Goal: Task Accomplishment & Management: Complete application form

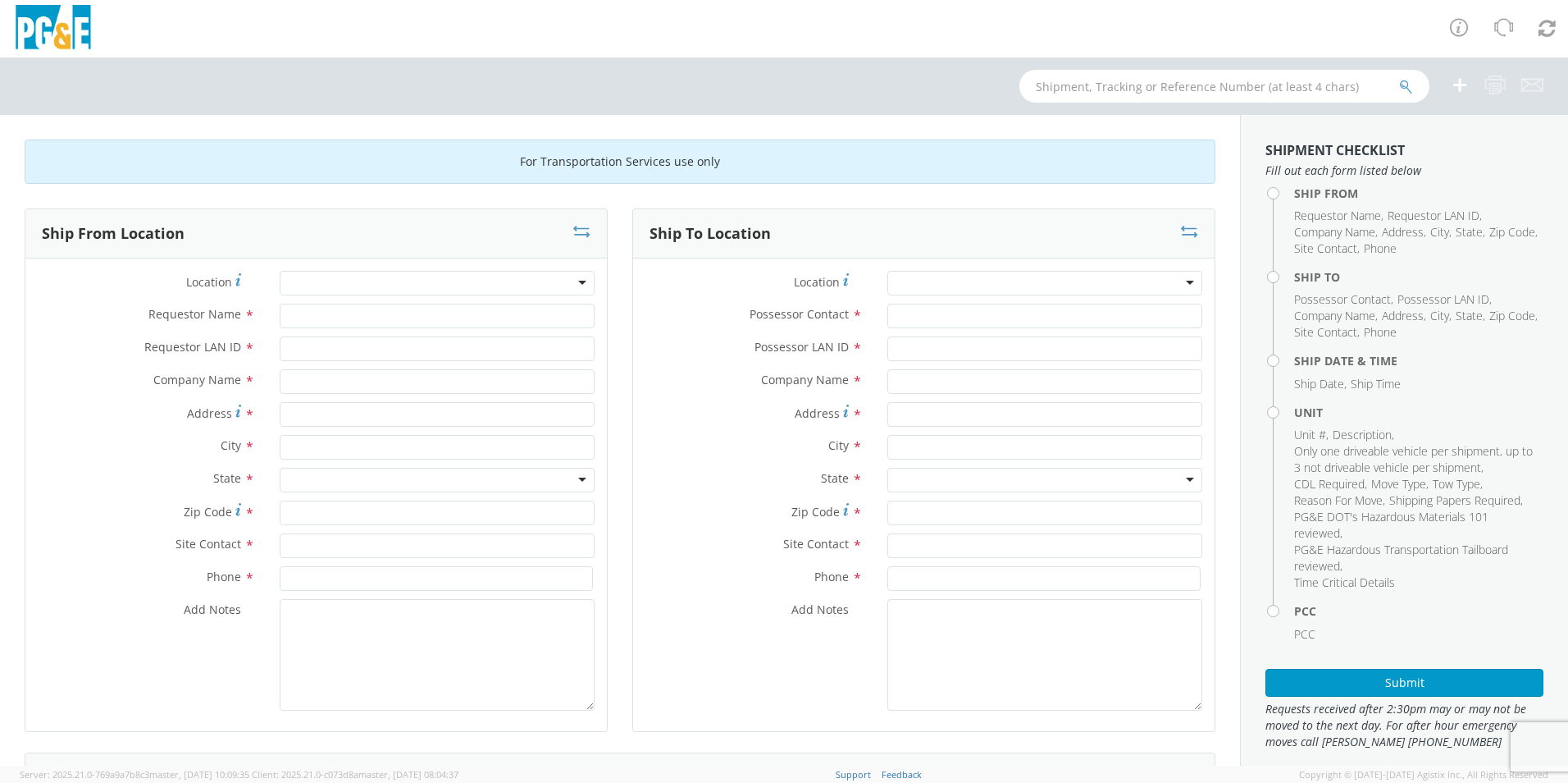
click at [1076, 280] on div at bounding box center [1045, 283] width 315 height 24
type input "madera"
type input "PG&E"
type input "2871 AIRPORT DRIVE"
type input "MADERA"
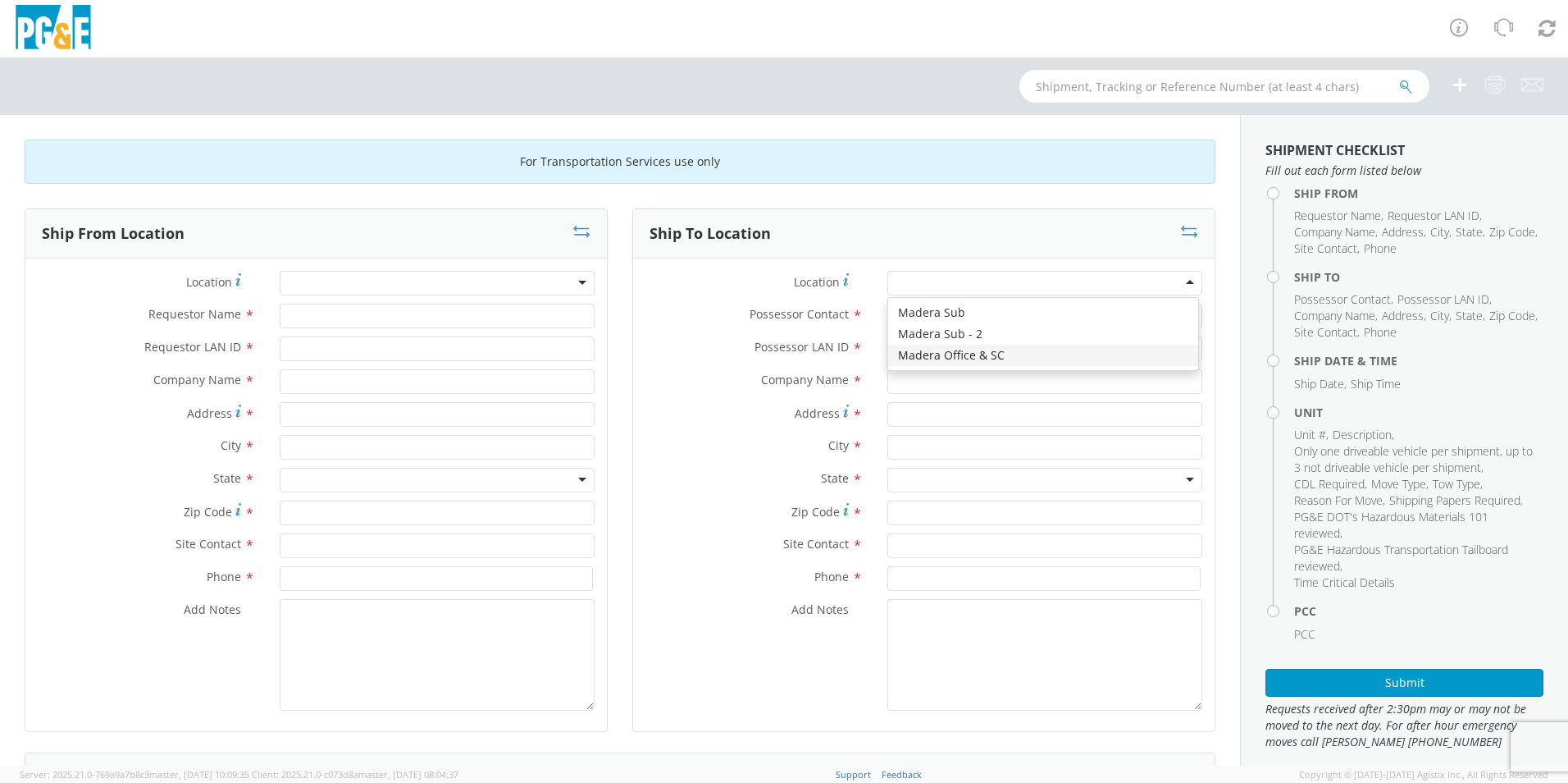
type input "93637"
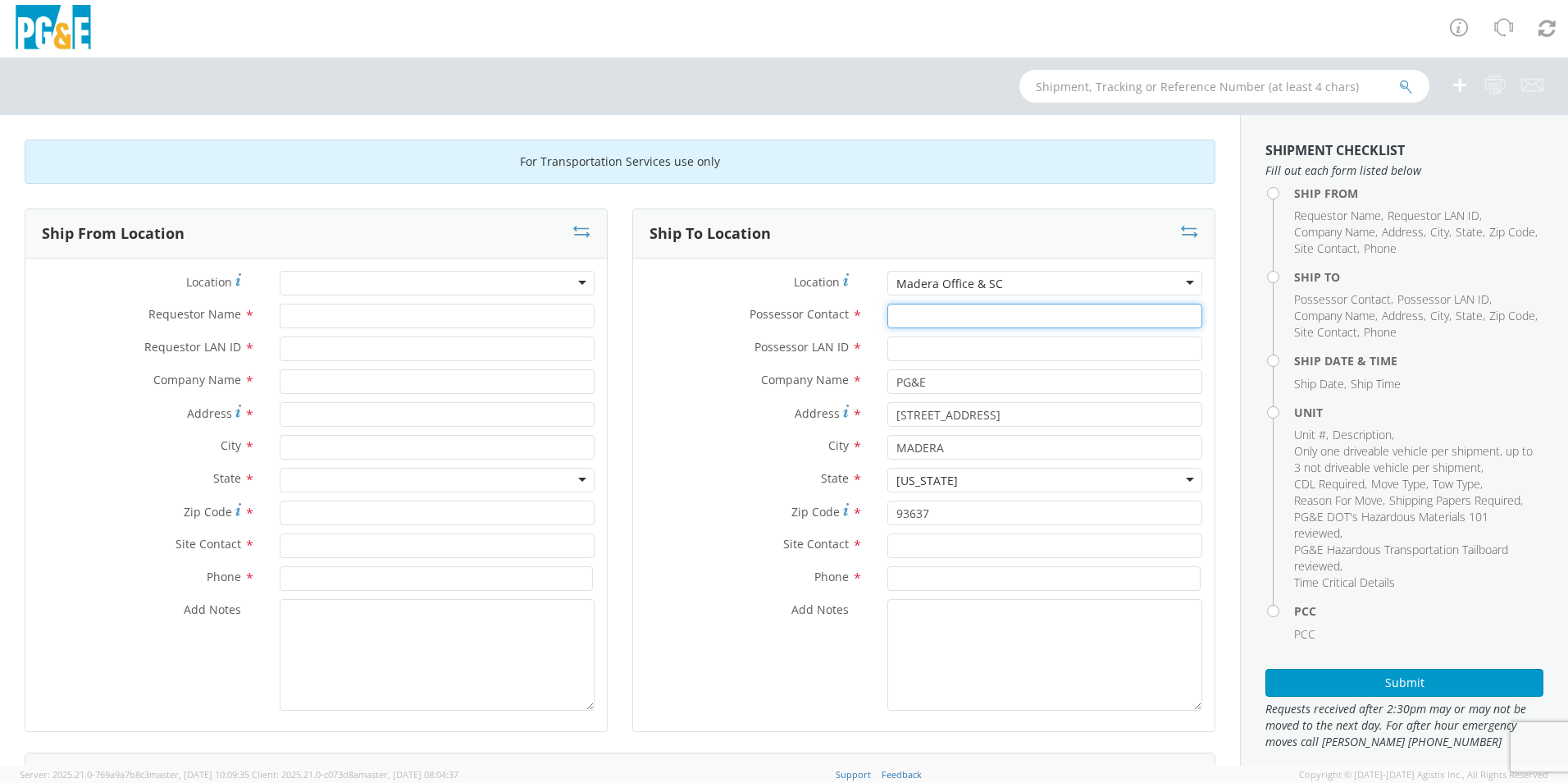
click at [900, 316] on input "Possessor Contact *" at bounding box center [1045, 316] width 315 height 24
type input "Todd Smith"
click at [896, 351] on input "Possessor LAN ID *" at bounding box center [1045, 348] width 315 height 24
type input "TESA"
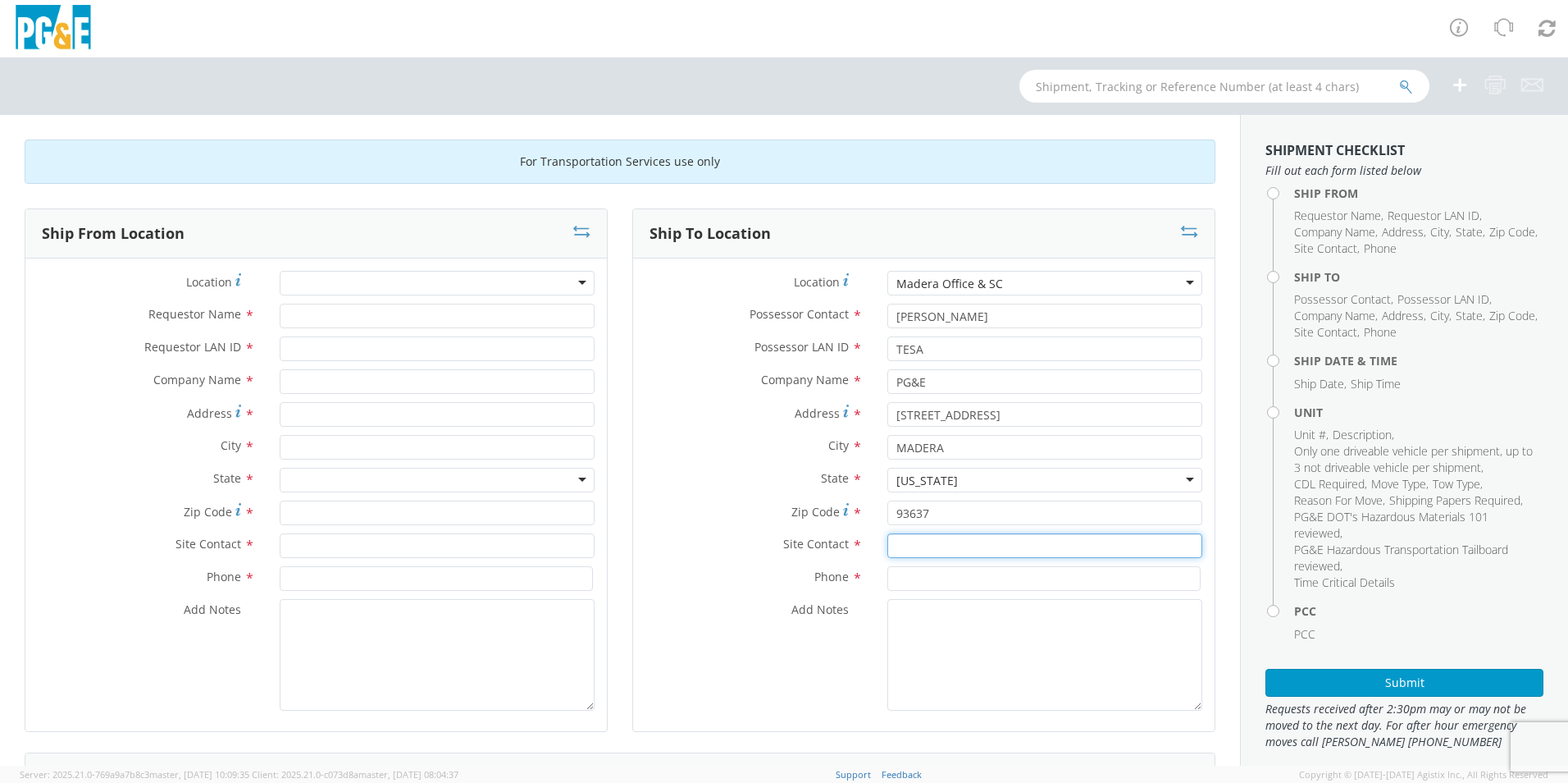
click at [901, 549] on input "text" at bounding box center [1045, 545] width 315 height 24
type input "Tood Smith"
click at [855, 608] on label "Add Notes *" at bounding box center [754, 609] width 242 height 22
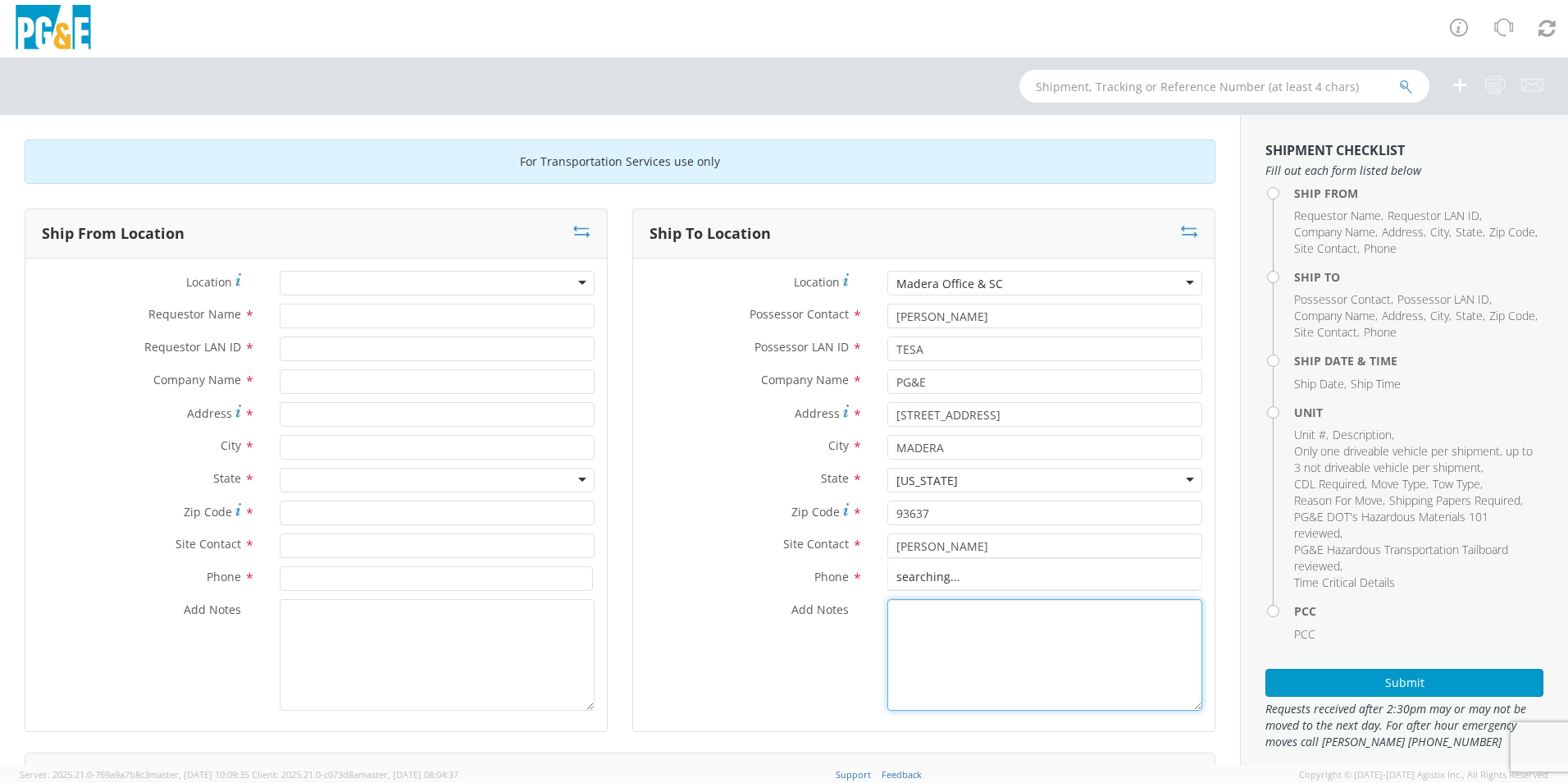
click at [888, 608] on textarea "Add Notes *" at bounding box center [1045, 655] width 315 height 112
click at [907, 582] on input at bounding box center [1044, 578] width 313 height 24
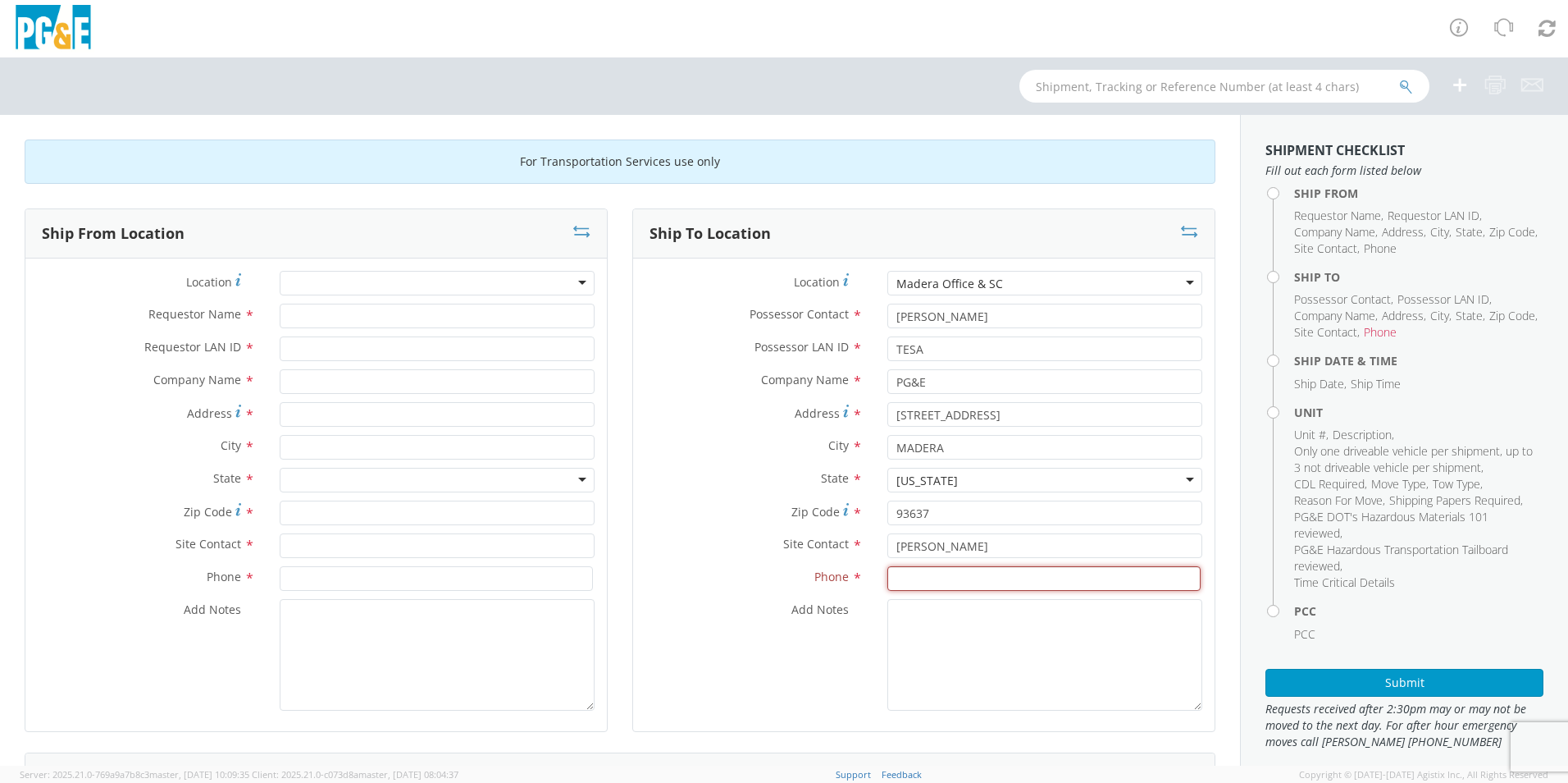
click at [894, 581] on input at bounding box center [1044, 578] width 313 height 24
type input "559-977-4536"
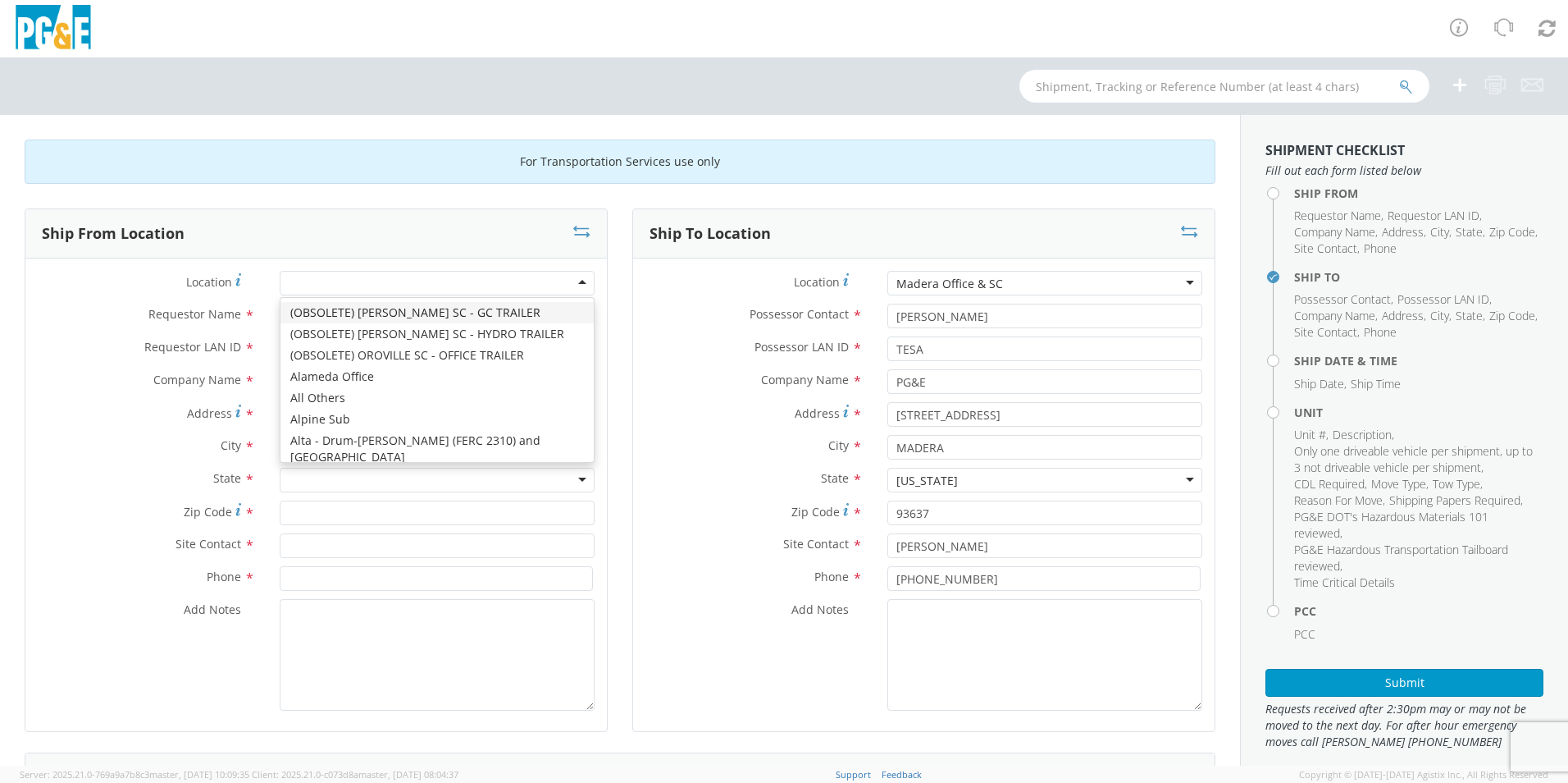
click at [305, 280] on div at bounding box center [436, 283] width 315 height 24
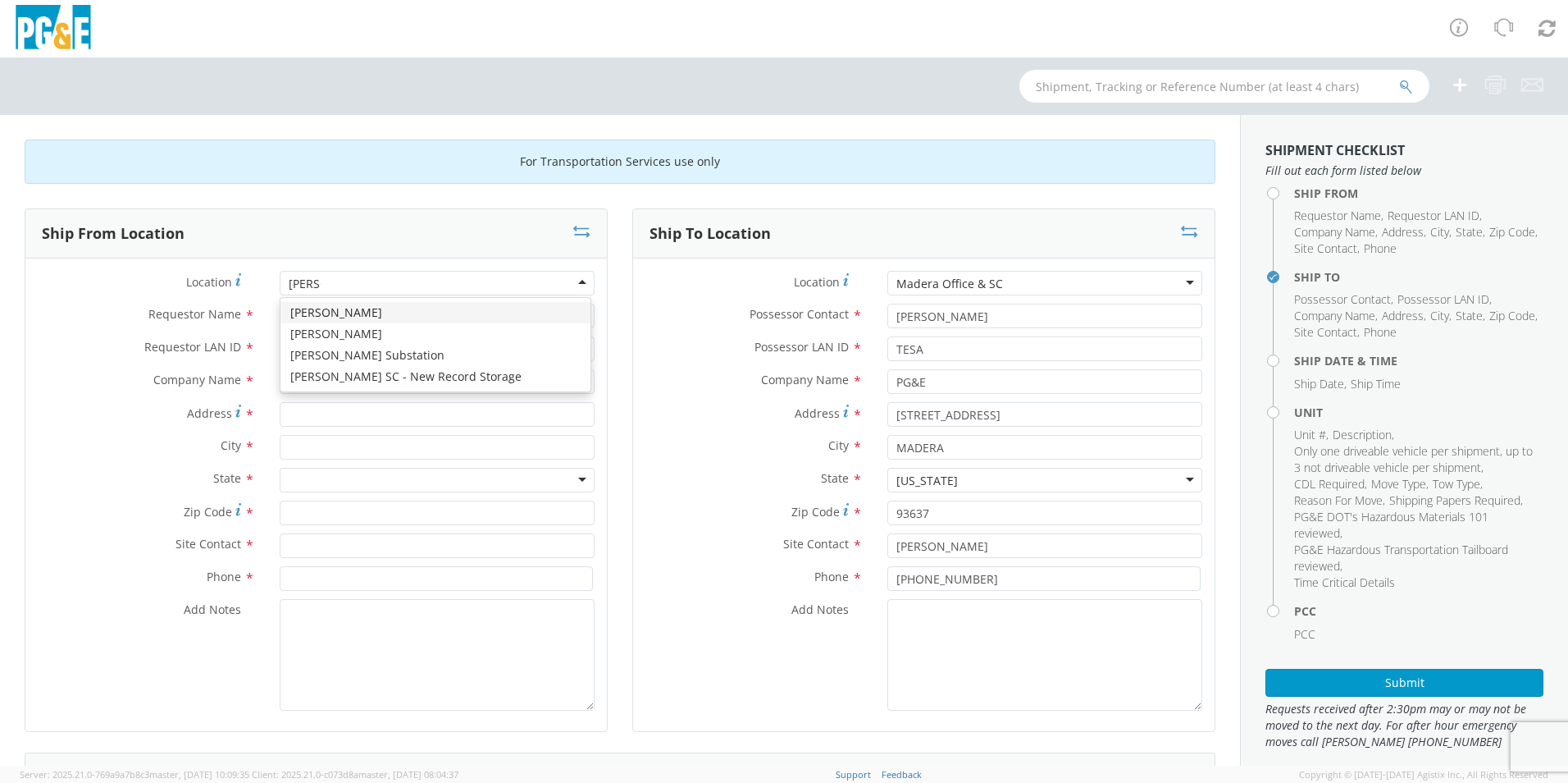
type input "martin"
type input "PG&E"
type input "1915 Shell Ave"
type input "Martinez"
type input "94553"
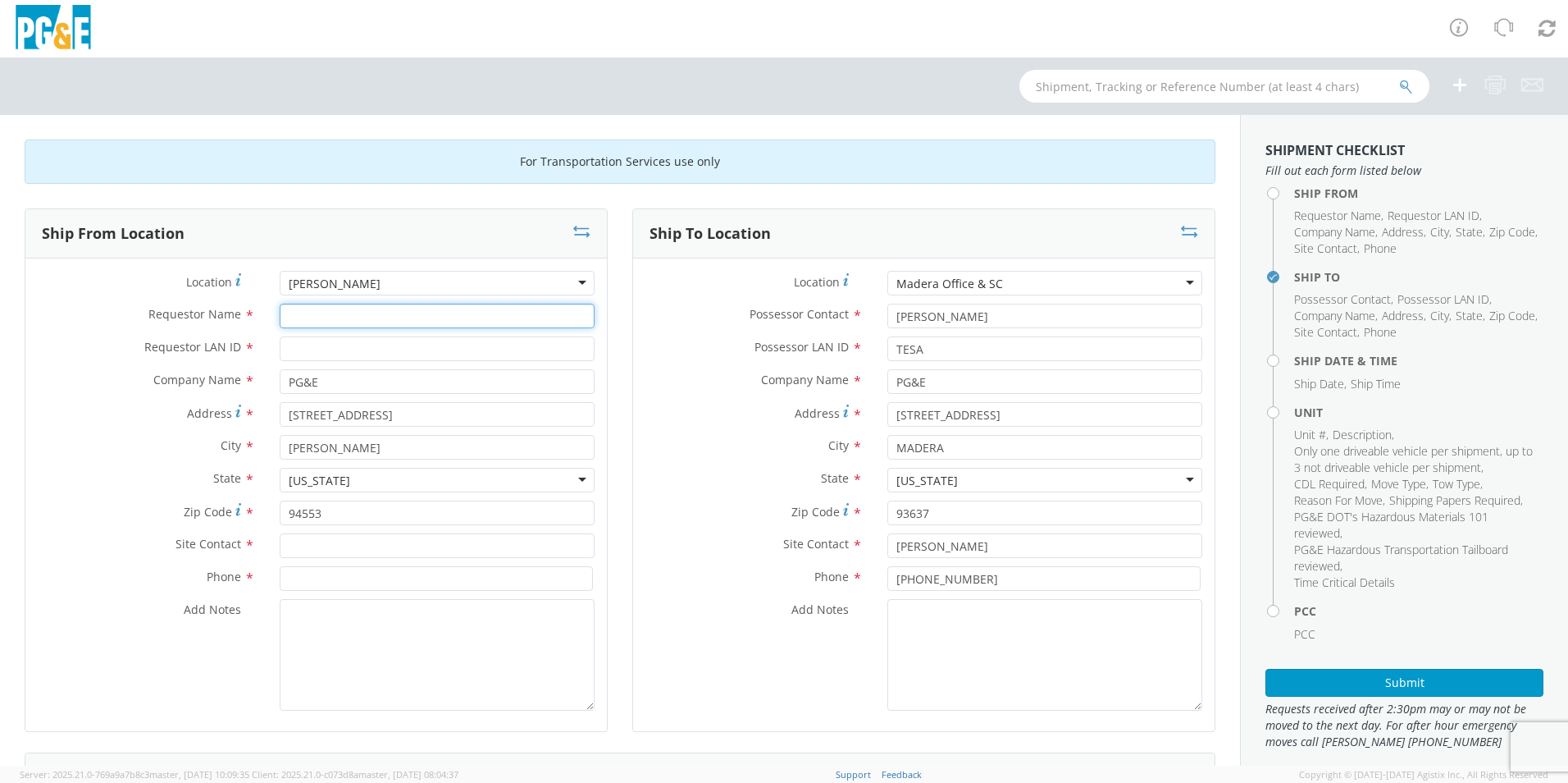
click at [310, 316] on input "Requestor Name *" at bounding box center [436, 316] width 315 height 24
drag, startPoint x: 321, startPoint y: 316, endPoint x: 253, endPoint y: 300, distance: 69.9
click at [253, 300] on div "Location * Martinez Martinez (OBSOLETE) BURNEY SC - GC TRAILER (OBSOLETE) BURNE…" at bounding box center [316, 495] width 581 height 448
type input "Julian Boone"
type input "j"
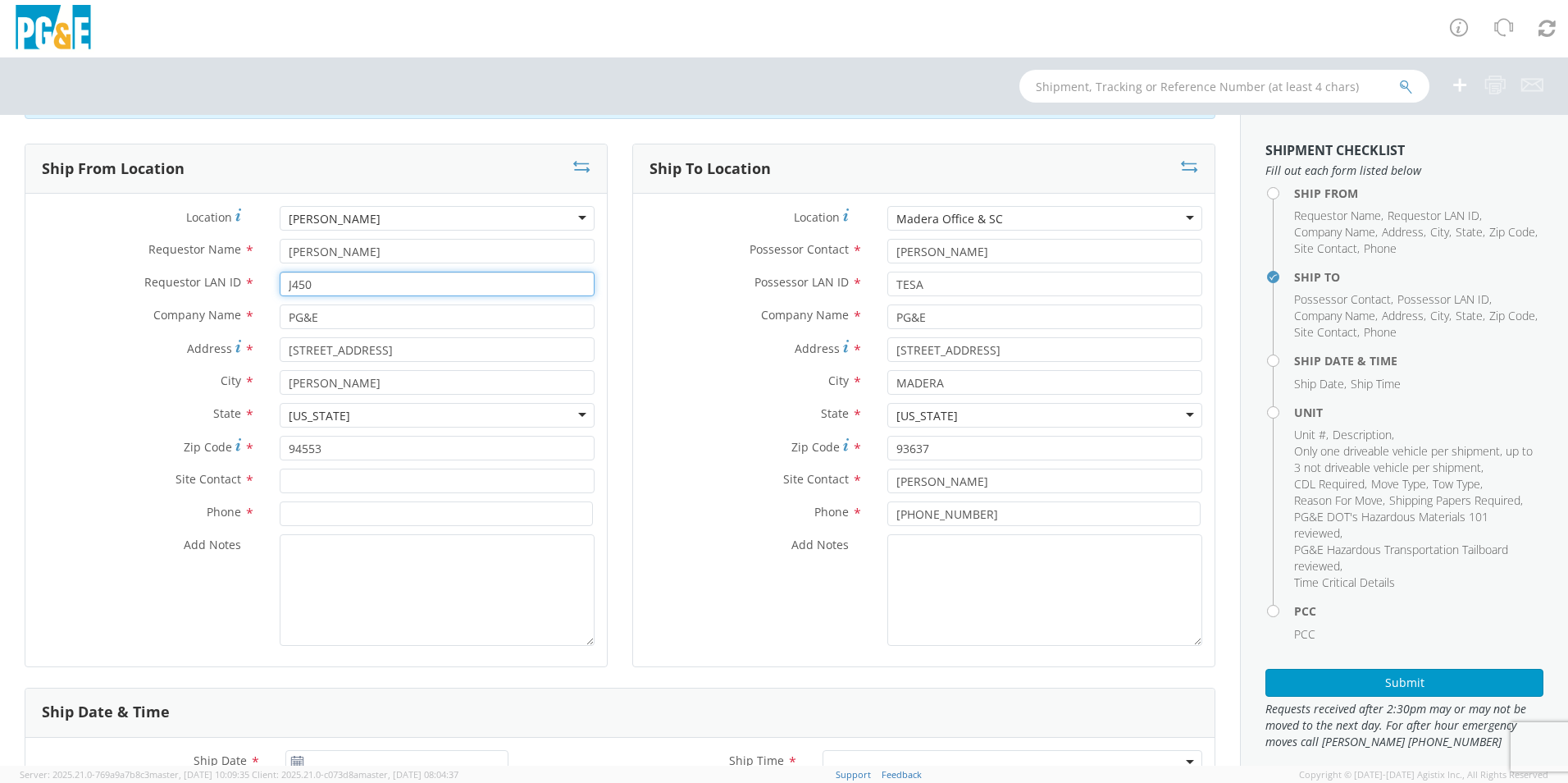
scroll to position [164, 0]
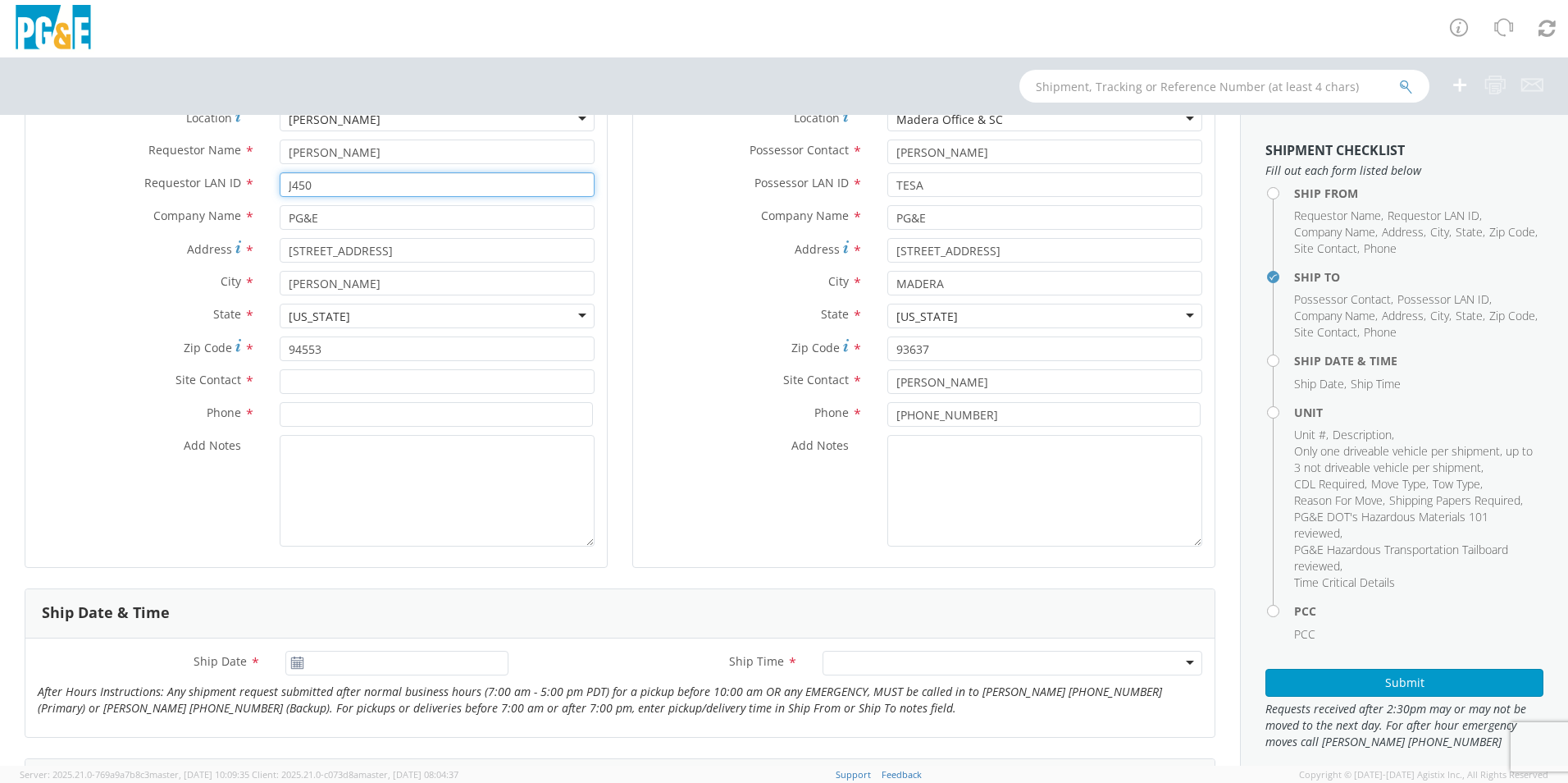
type input "J450"
click at [305, 384] on input "text" at bounding box center [436, 381] width 315 height 24
type input "[PERSON_NAME]"
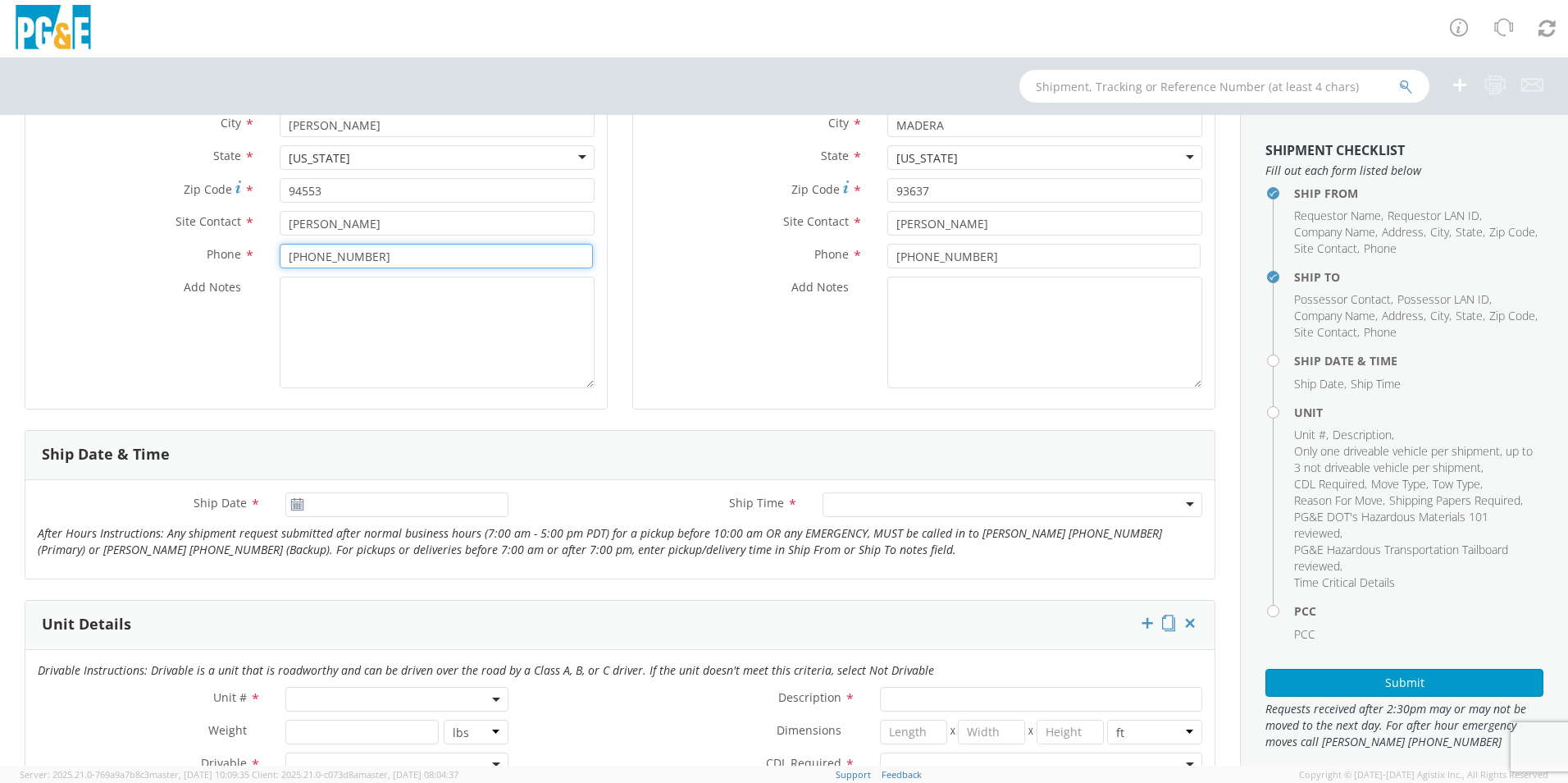
scroll to position [328, 0]
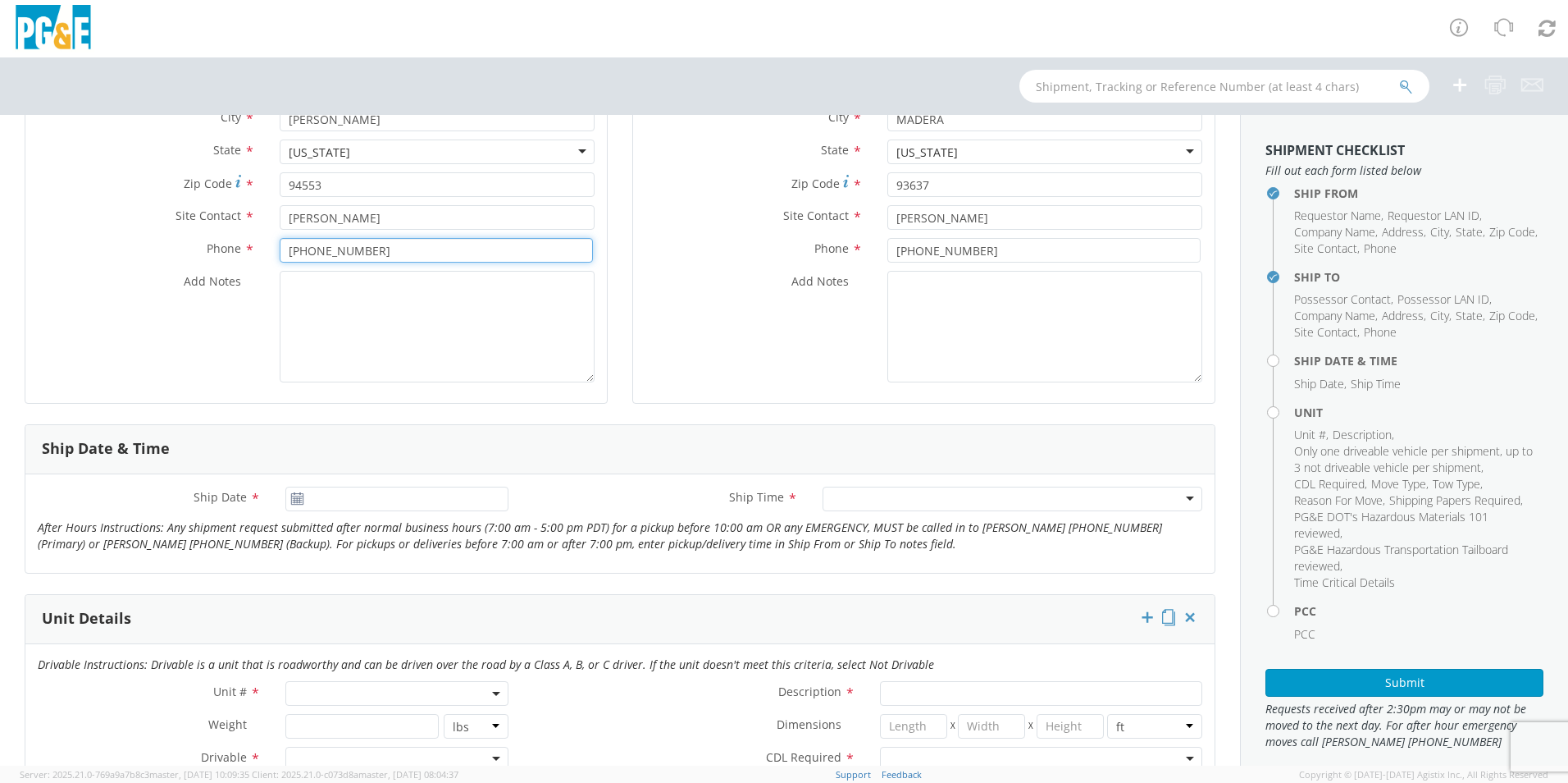
type input "[PHONE_NUMBER]"
type input "10/14/2025"
click at [406, 494] on input "10/14/2025" at bounding box center [397, 498] width 223 height 24
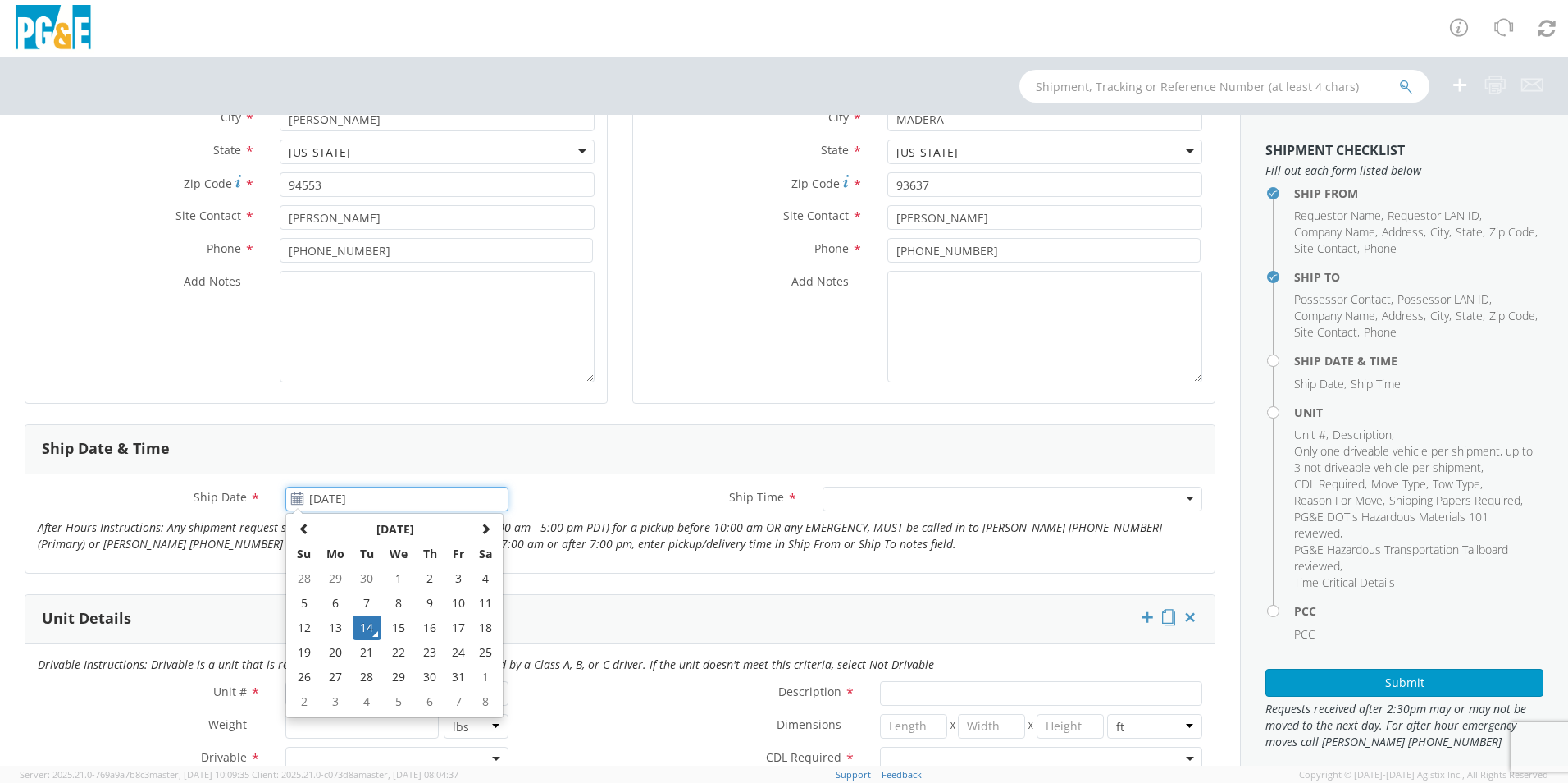
click at [369, 629] on td "14" at bounding box center [366, 628] width 29 height 24
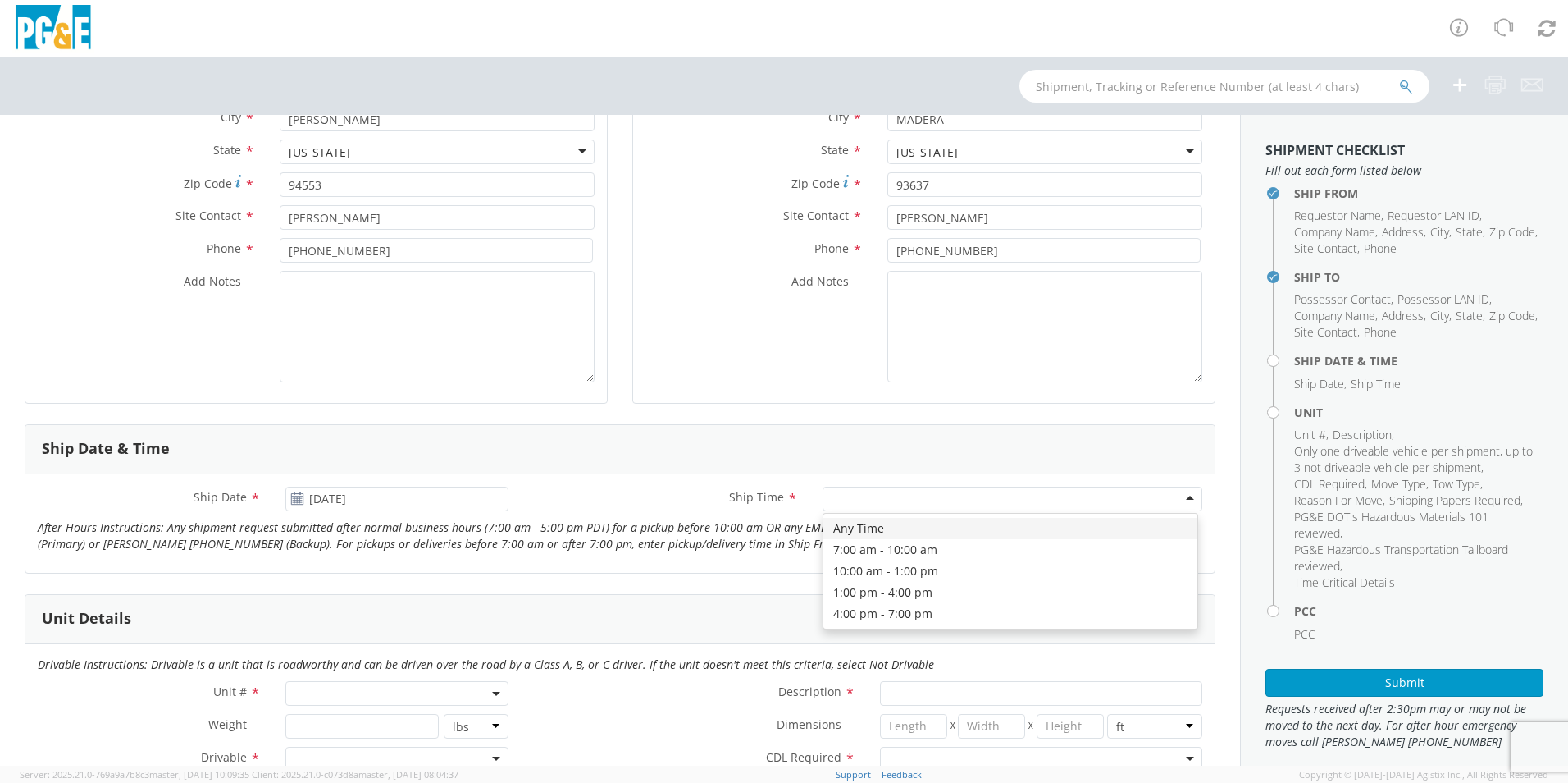
click at [847, 500] on div at bounding box center [1013, 498] width 380 height 24
click at [1086, 500] on div "7:00 am - 10:00 am" at bounding box center [1013, 498] width 380 height 24
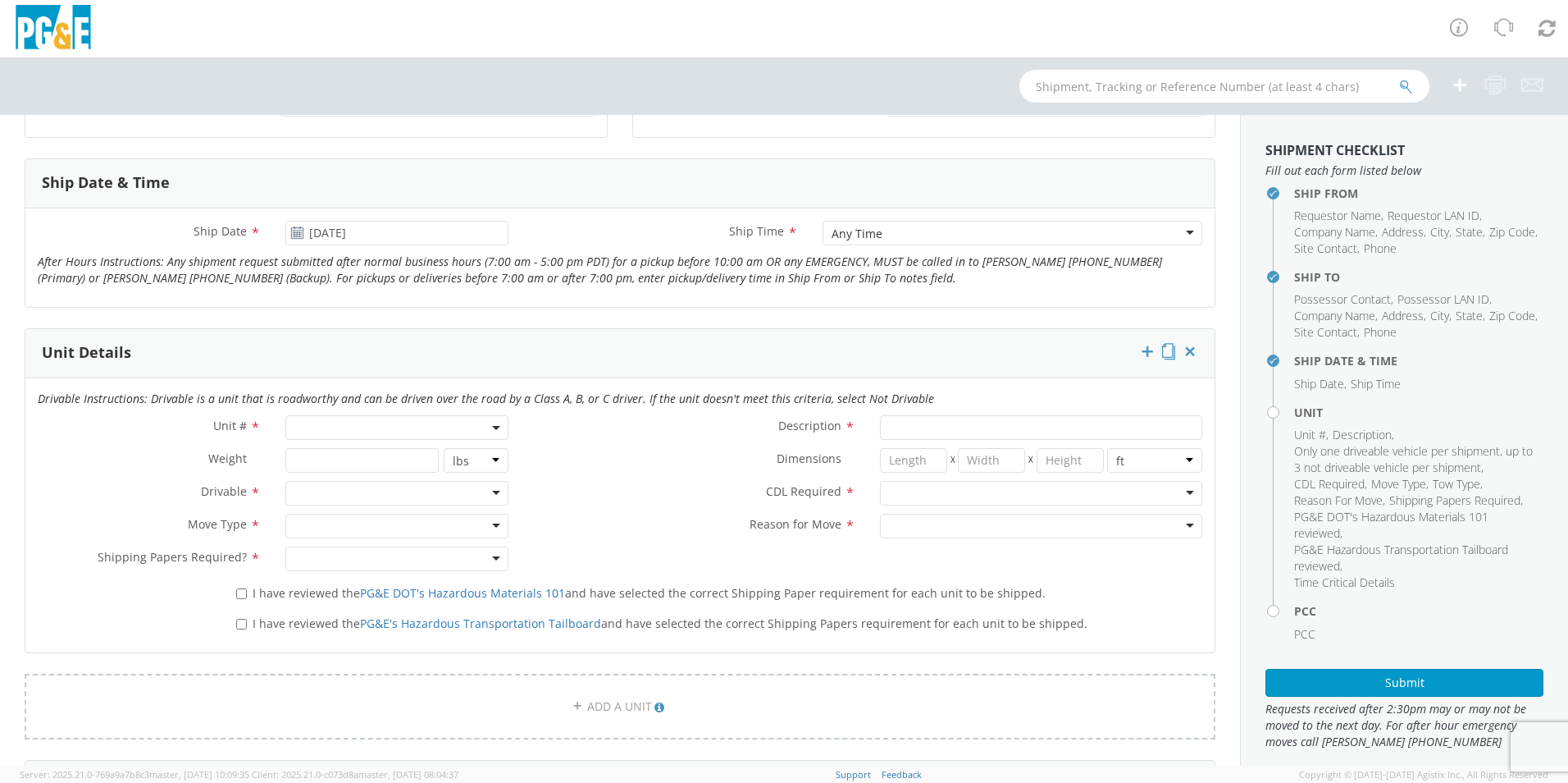
scroll to position [656, 0]
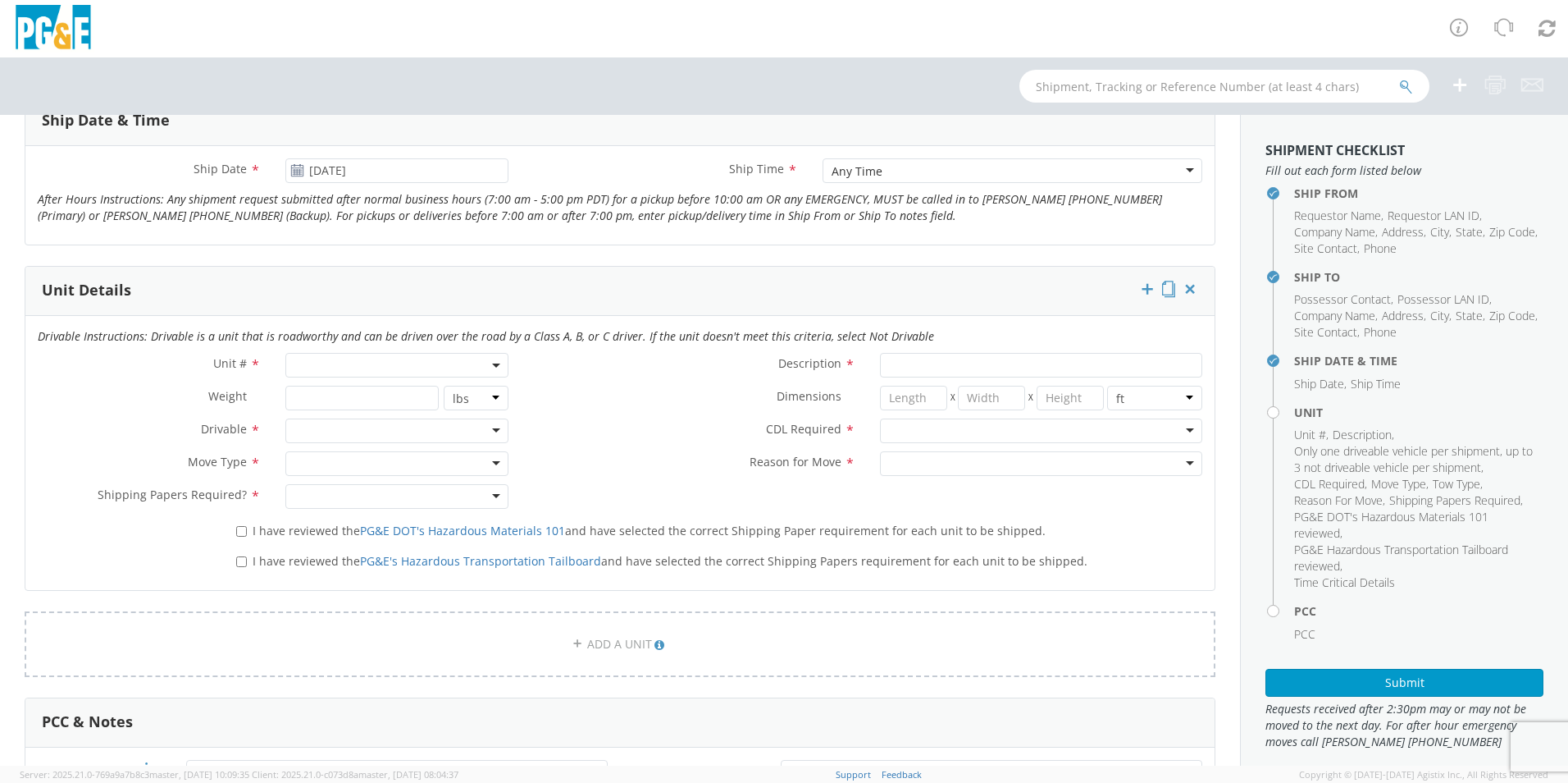
click at [364, 366] on span at bounding box center [397, 365] width 223 height 24
click at [319, 399] on input "search" at bounding box center [396, 392] width 213 height 24
type input "b43264"
type input "PICKUP; 1/2T 4x4"
type input "7000"
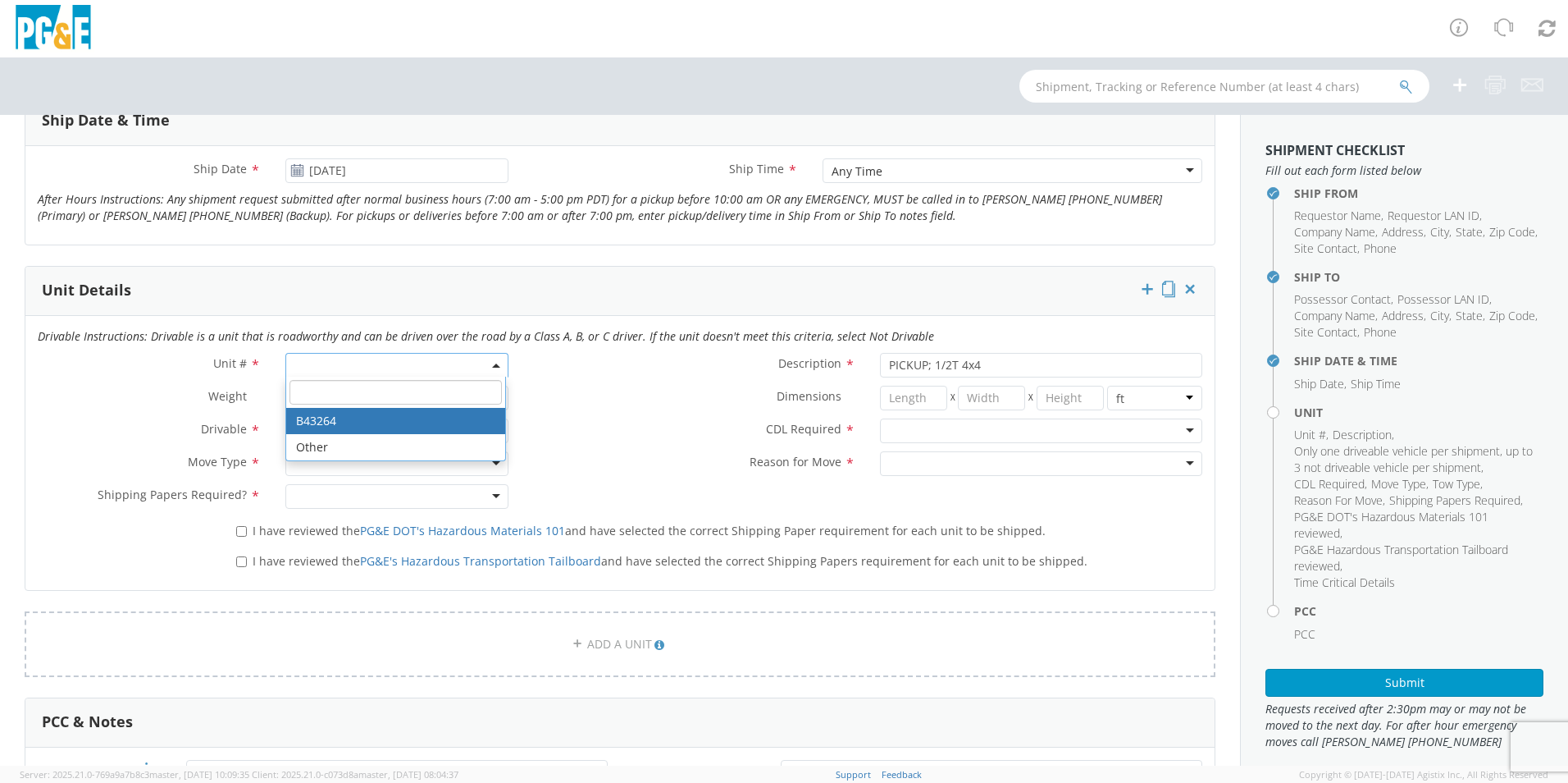
select select "B43264"
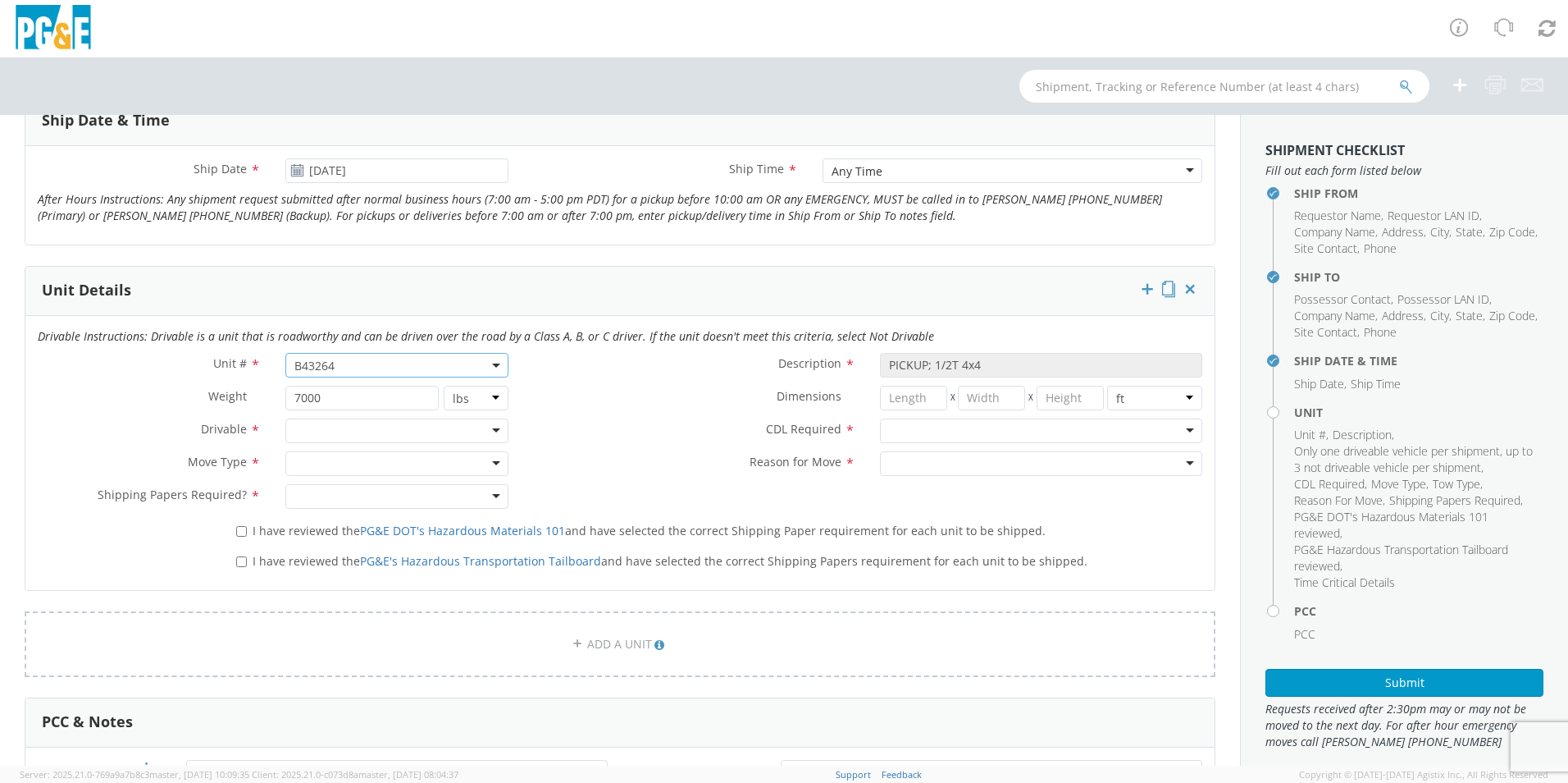
click at [880, 431] on div at bounding box center [1040, 431] width 322 height 24
click at [891, 468] on div at bounding box center [1040, 464] width 322 height 24
click at [480, 418] on div at bounding box center [397, 431] width 223 height 24
click at [453, 465] on div at bounding box center [397, 464] width 223 height 24
click at [485, 498] on div at bounding box center [397, 497] width 223 height 24
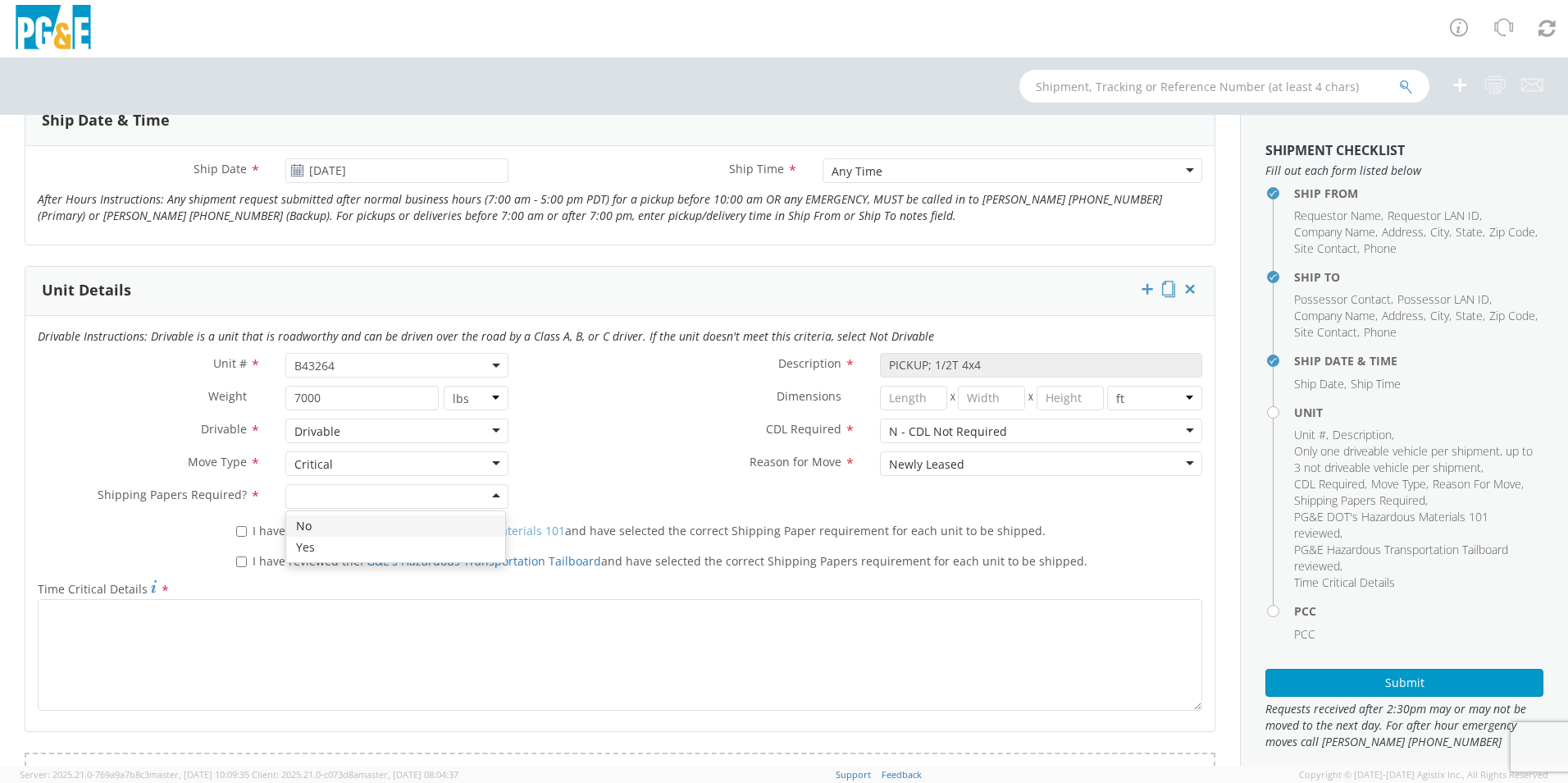
drag, startPoint x: 433, startPoint y: 530, endPoint x: 414, endPoint y: 528, distance: 19.1
click at [239, 531] on input "I have reviewed the PG&E DOT's Hazardous Materials 101 and have selected the co…" at bounding box center [241, 531] width 10 height 10
checkbox input "true"
click at [239, 560] on input "I have reviewed the PG&E's Hazardous Transportation Tailboard and have selected…" at bounding box center [241, 562] width 10 height 10
checkbox input "true"
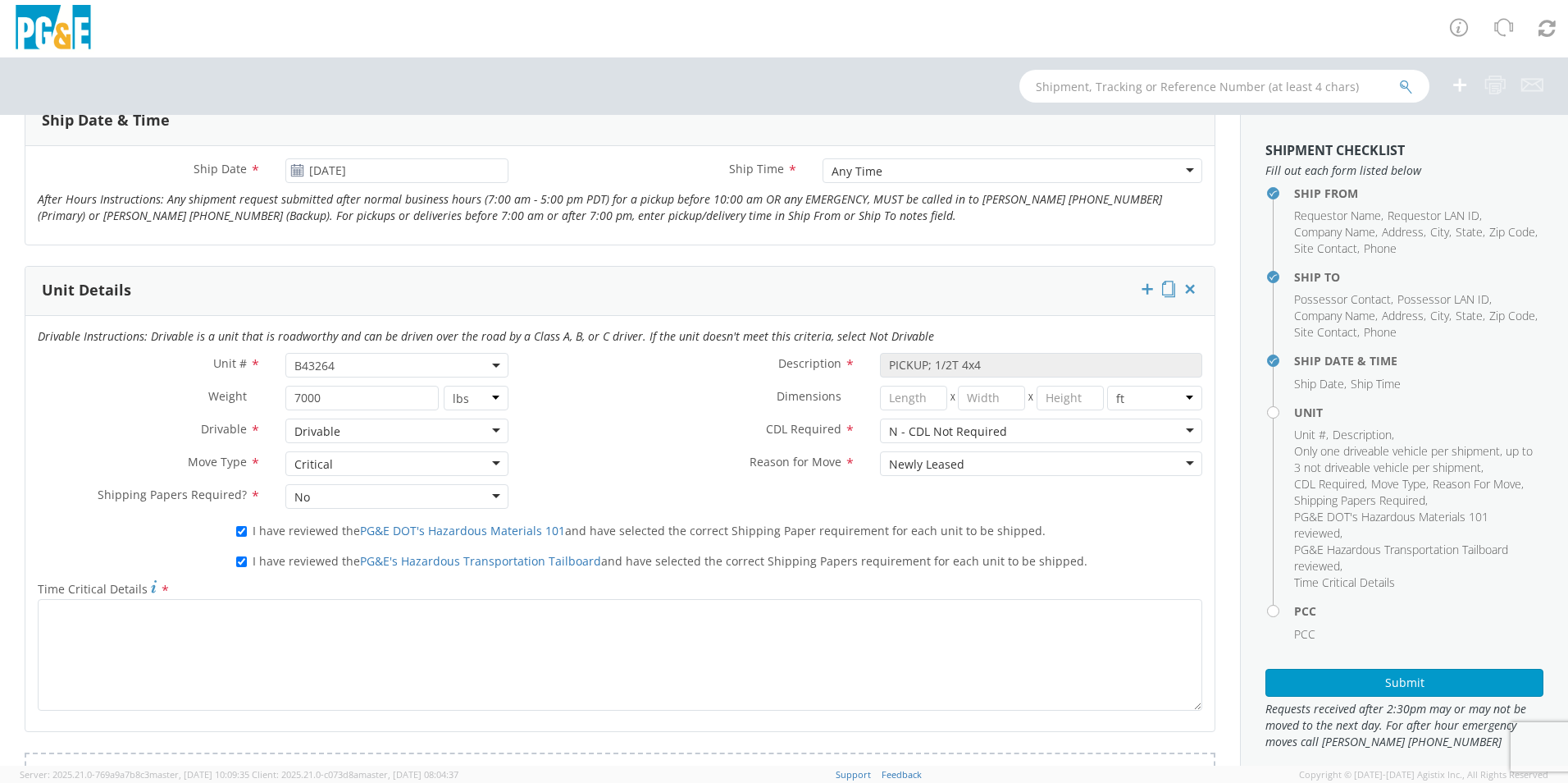
drag, startPoint x: 236, startPoint y: 601, endPoint x: 234, endPoint y: 609, distance: 8.2
click at [235, 602] on div "Time Critical Details *" at bounding box center [620, 643] width 1189 height 133
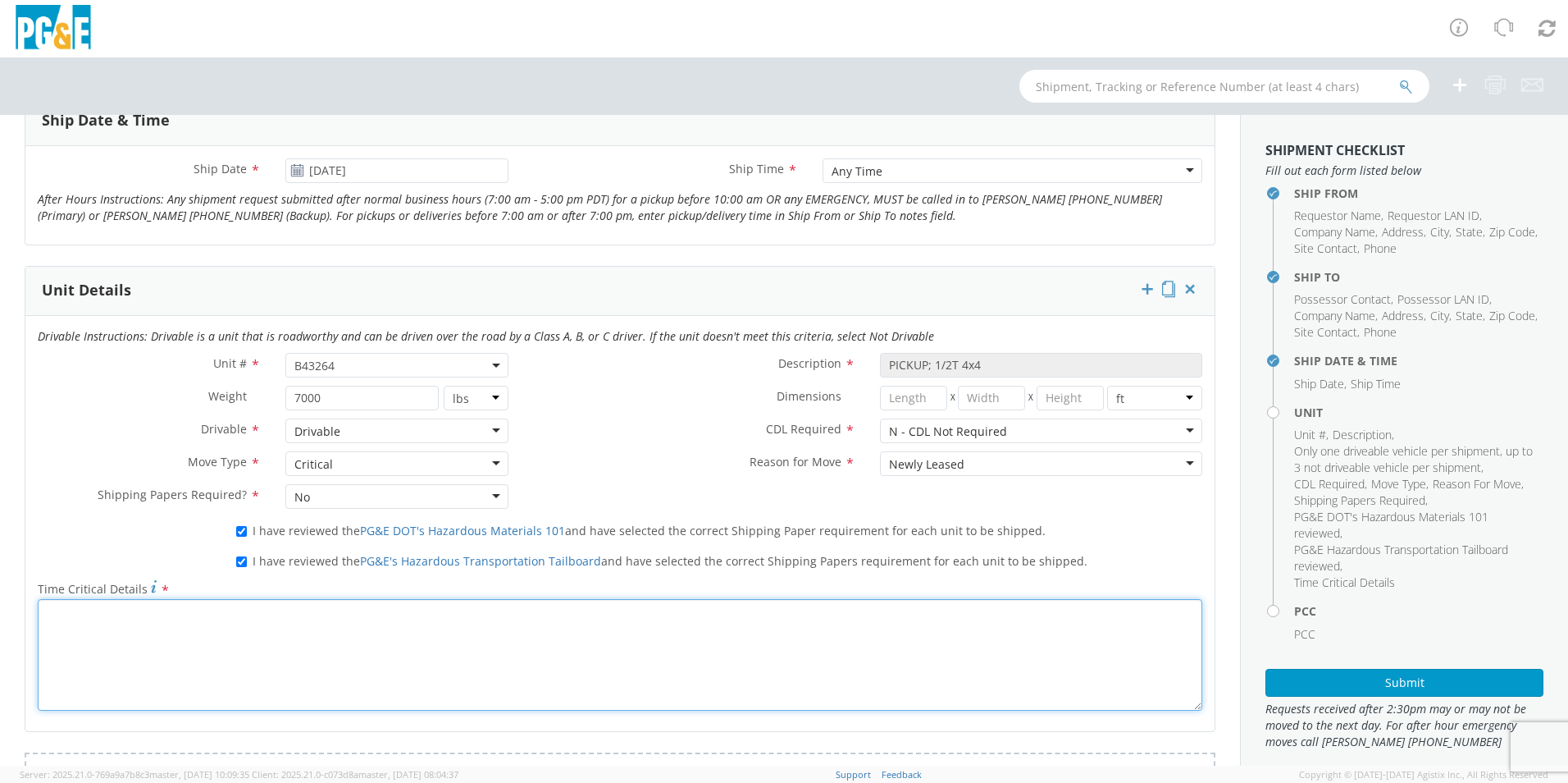
click at [234, 618] on textarea "Time Critical Details *" at bounding box center [620, 655] width 1165 height 112
type textarea "Unit is ready to go"
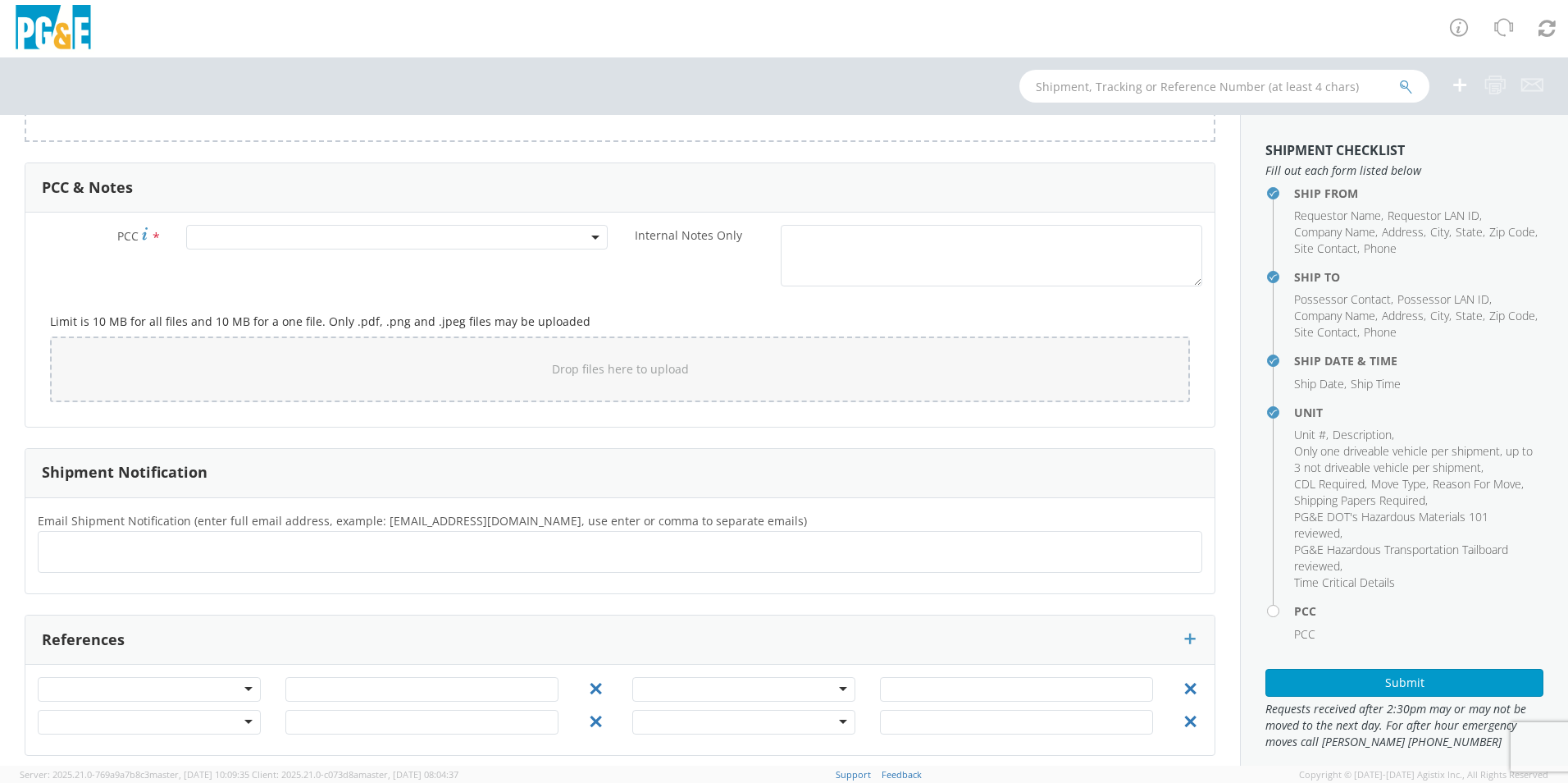
scroll to position [1343, 0]
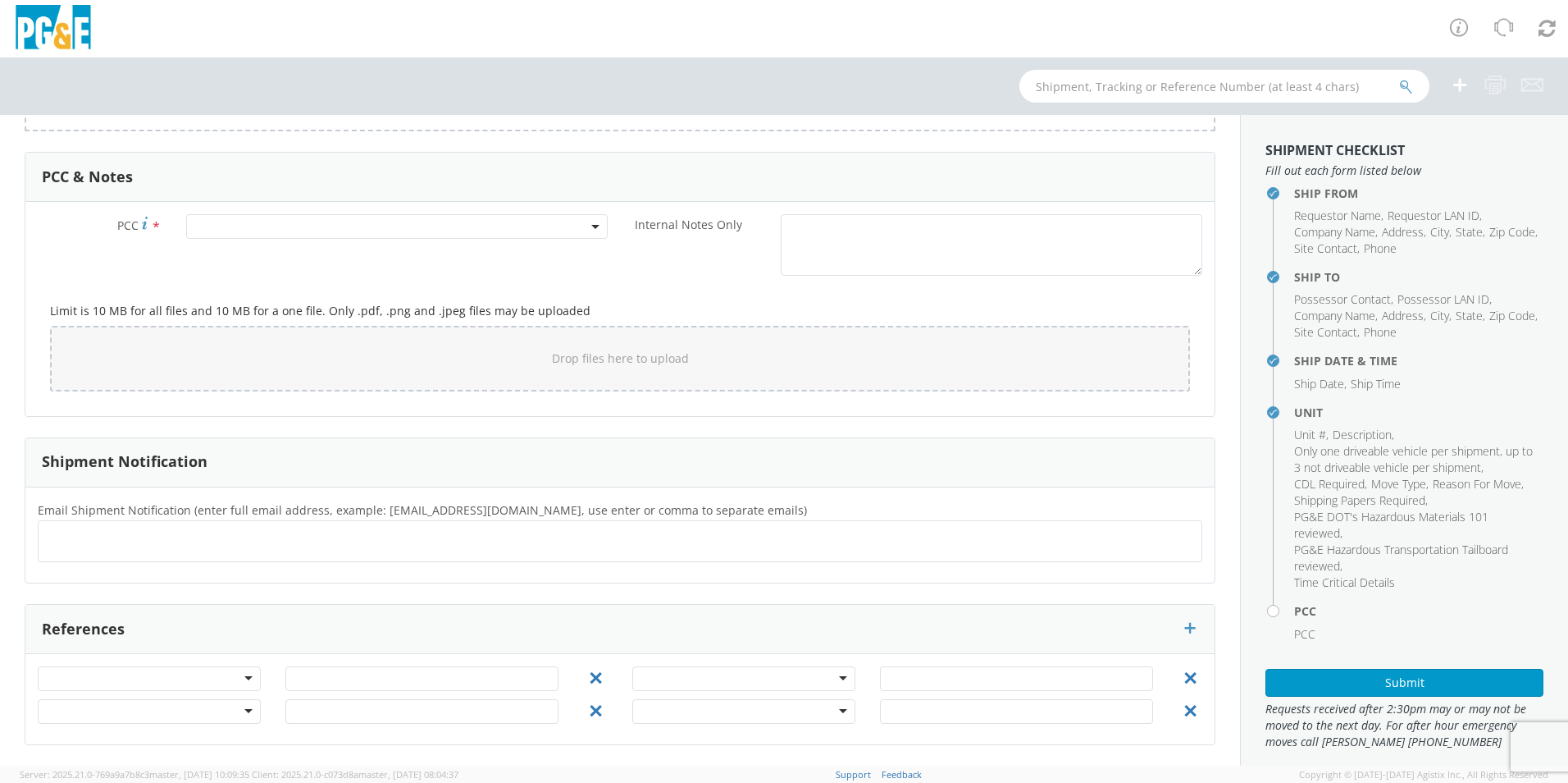
click at [112, 549] on ul at bounding box center [620, 541] width 1150 height 27
type input "tesa@pge.com"
type input "j450@pge.com"
type input "nxpr@pge.com"
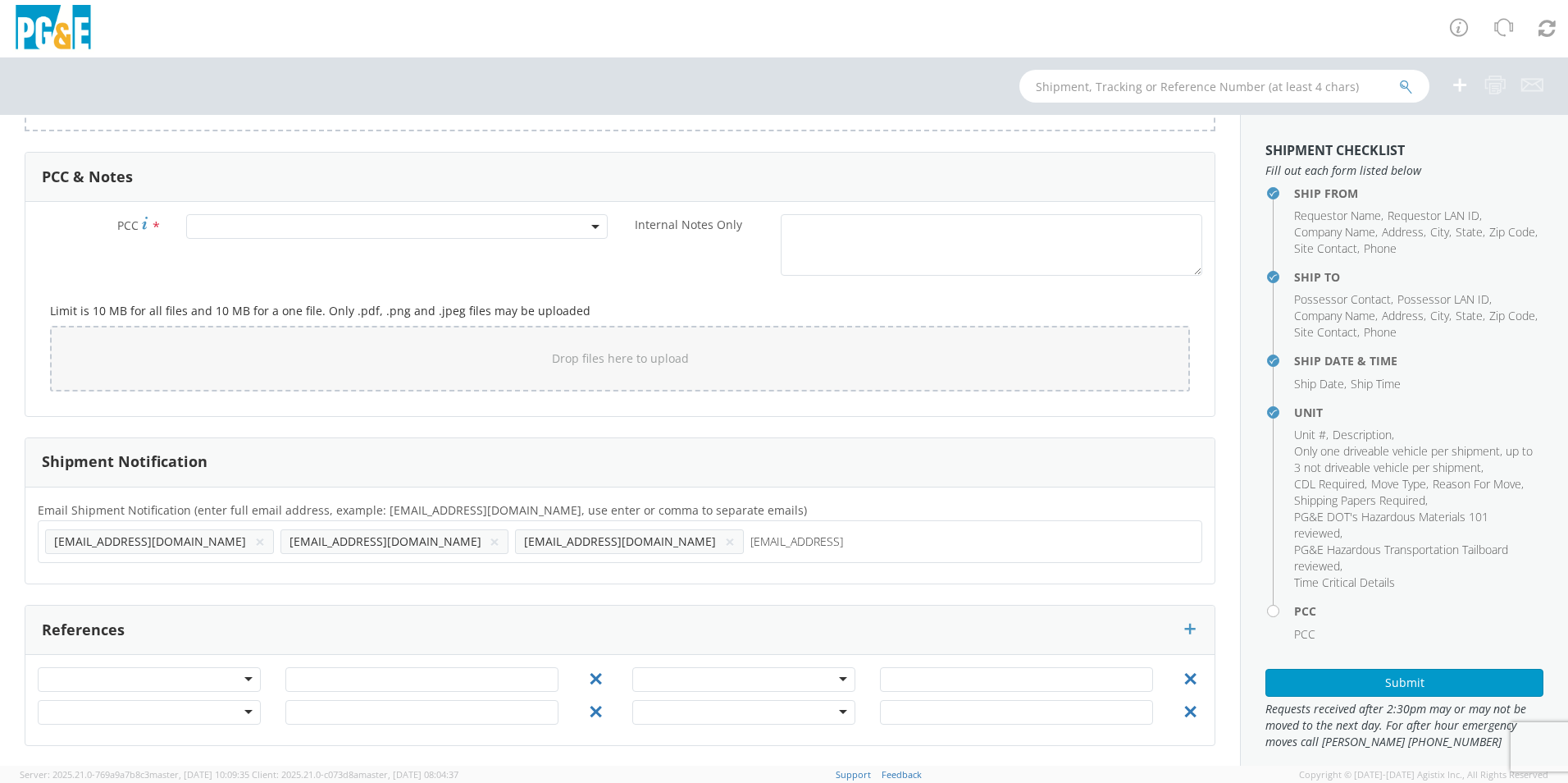
type input "emg7@pge.com"
click at [236, 220] on span at bounding box center [397, 227] width 422 height 24
click at [344, 250] on input "number" at bounding box center [394, 253] width 409 height 24
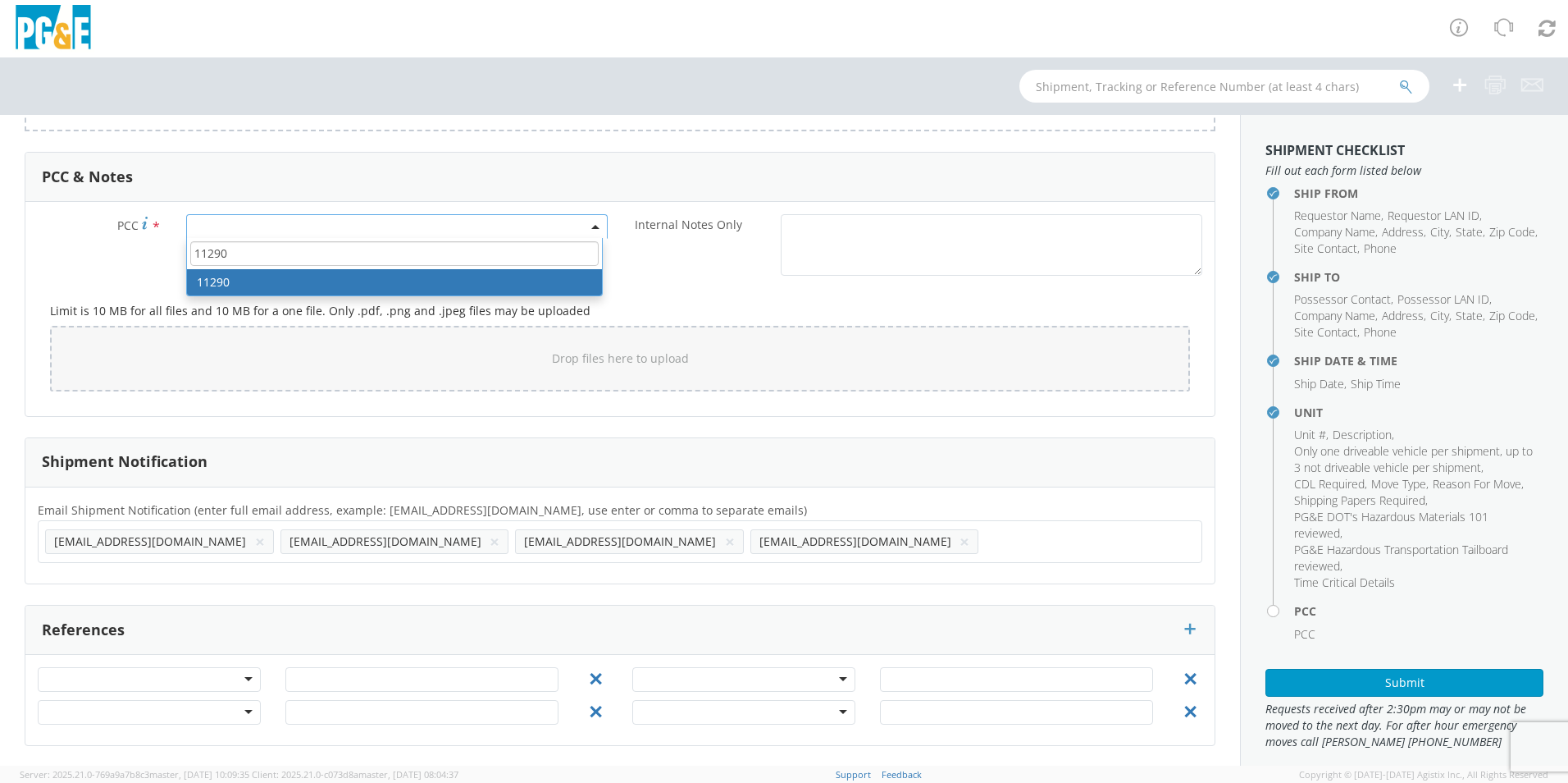
type input "11290"
select select "11290"
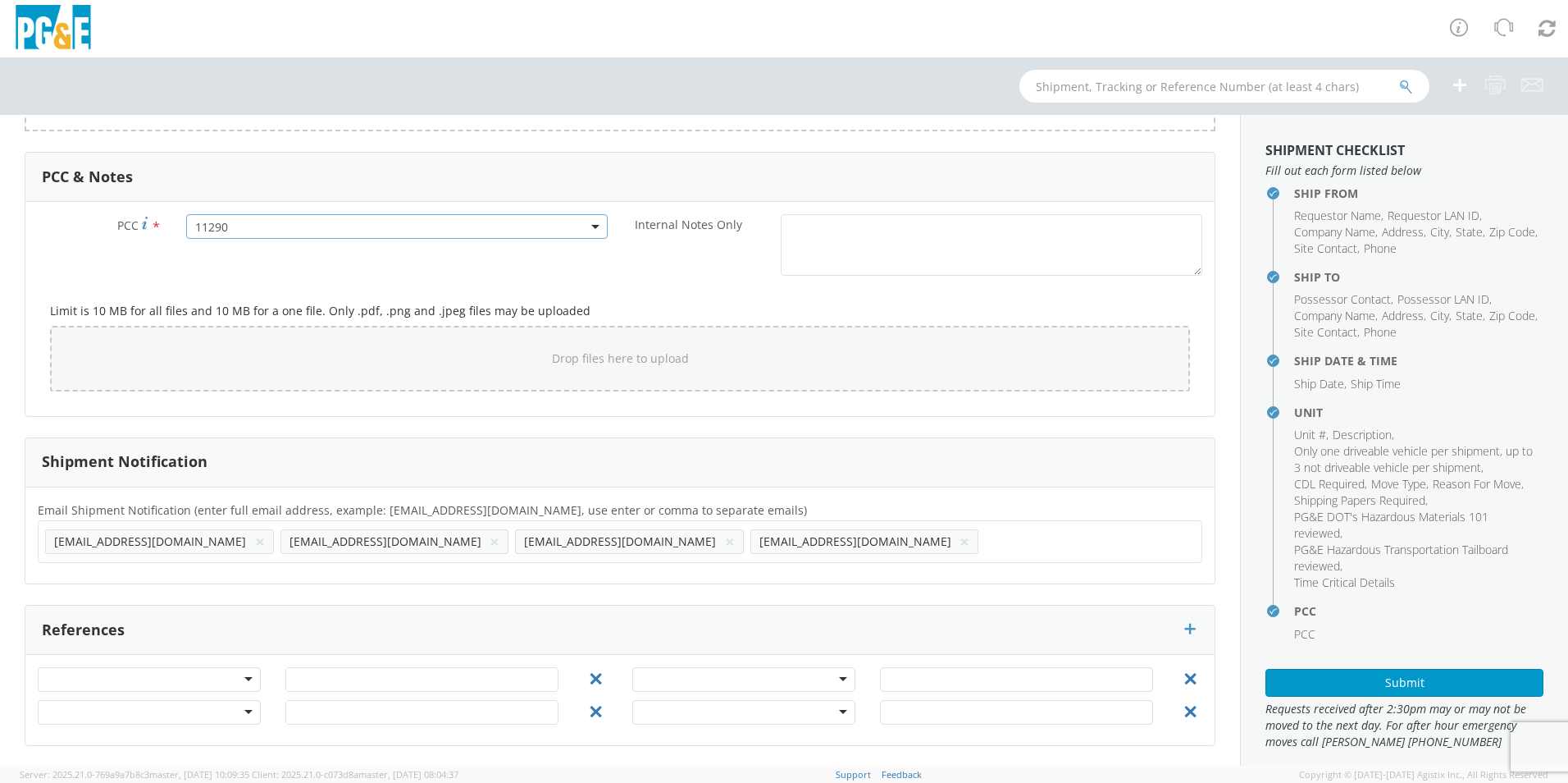
scroll to position [1344, 0]
click at [1352, 677] on button "Submit" at bounding box center [1404, 682] width 278 height 28
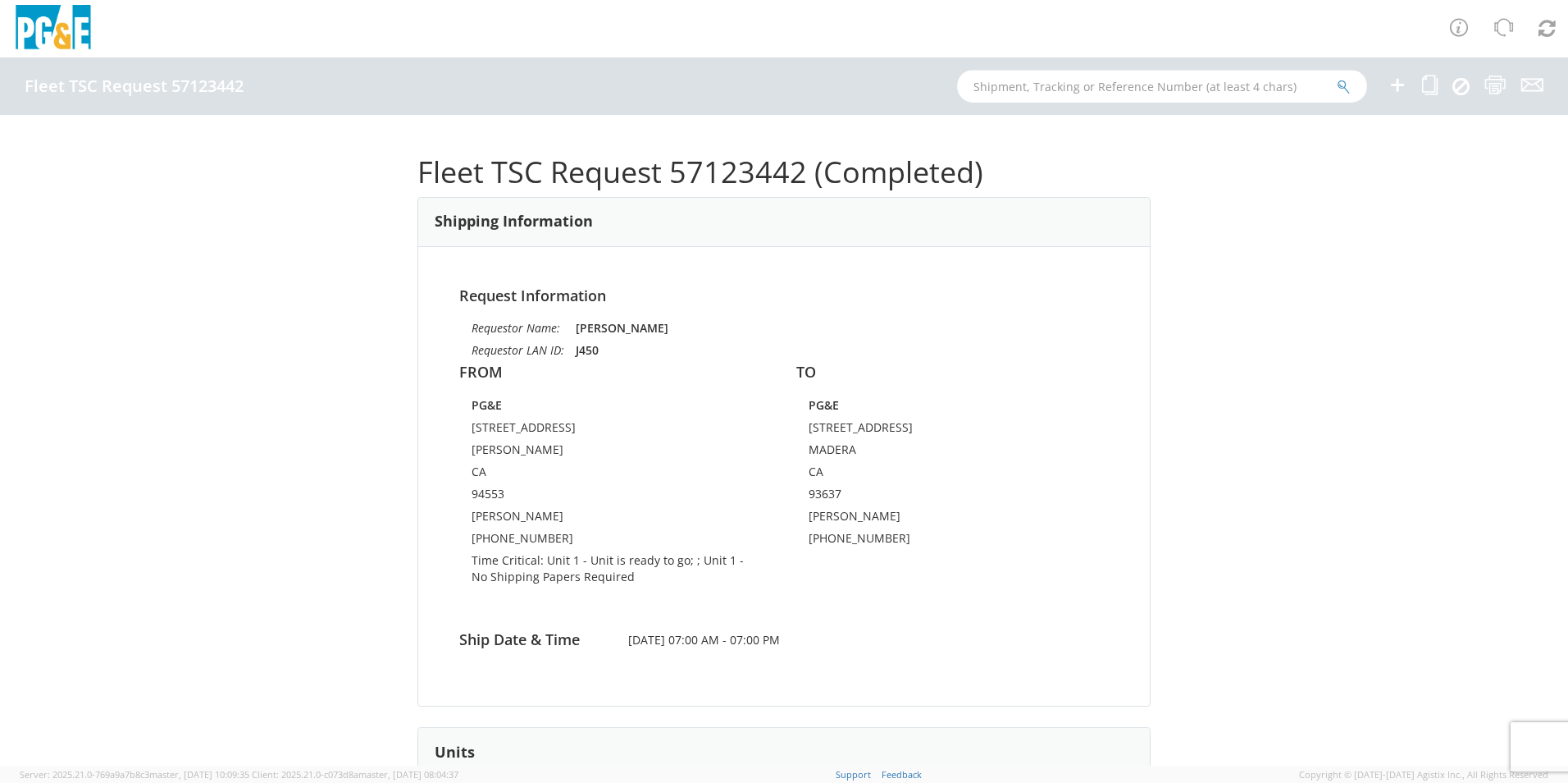
click at [991, 88] on input "text" at bounding box center [1162, 86] width 410 height 33
click at [1336, 78] on button "submit" at bounding box center [1343, 88] width 14 height 20
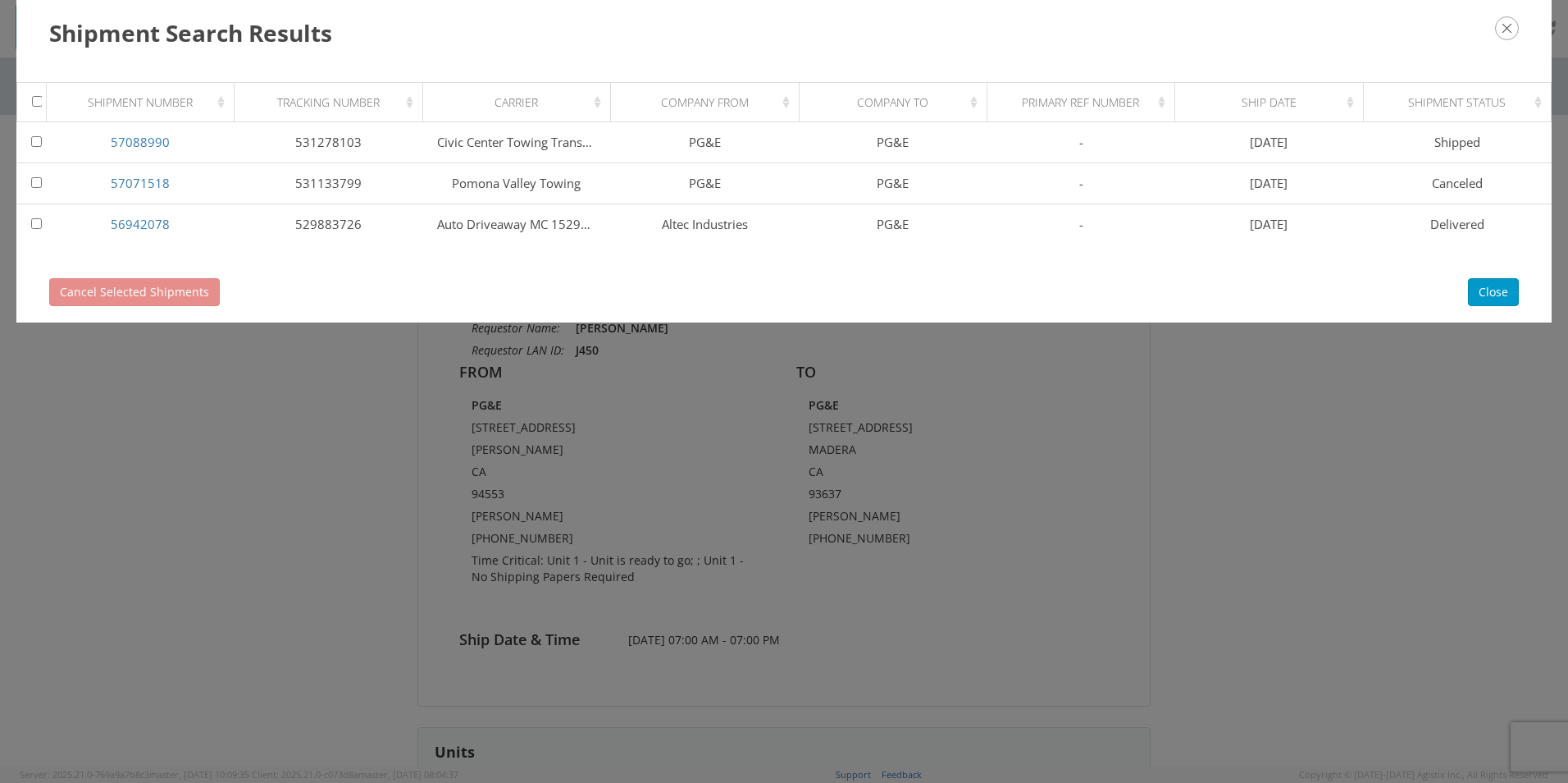
click at [1505, 27] on icon "button" at bounding box center [1506, 28] width 23 height 23
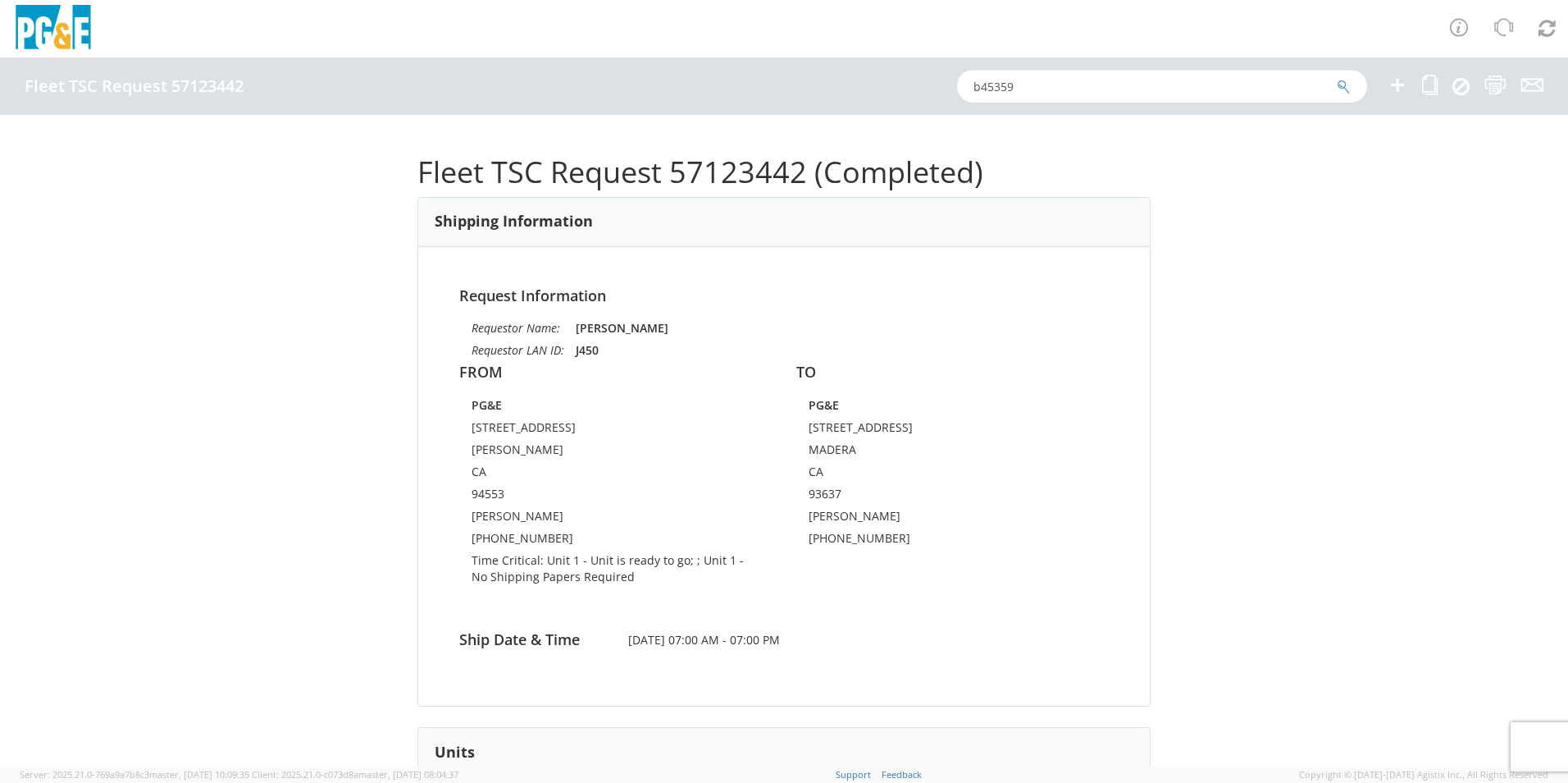
drag, startPoint x: 1082, startPoint y: 91, endPoint x: 848, endPoint y: 64, distance: 235.6
click at [849, 68] on div "Fleet TSC Request 57123442 b45359" at bounding box center [784, 86] width 1568 height 57
type input "b33896"
click at [1336, 78] on button "submit" at bounding box center [1343, 88] width 14 height 20
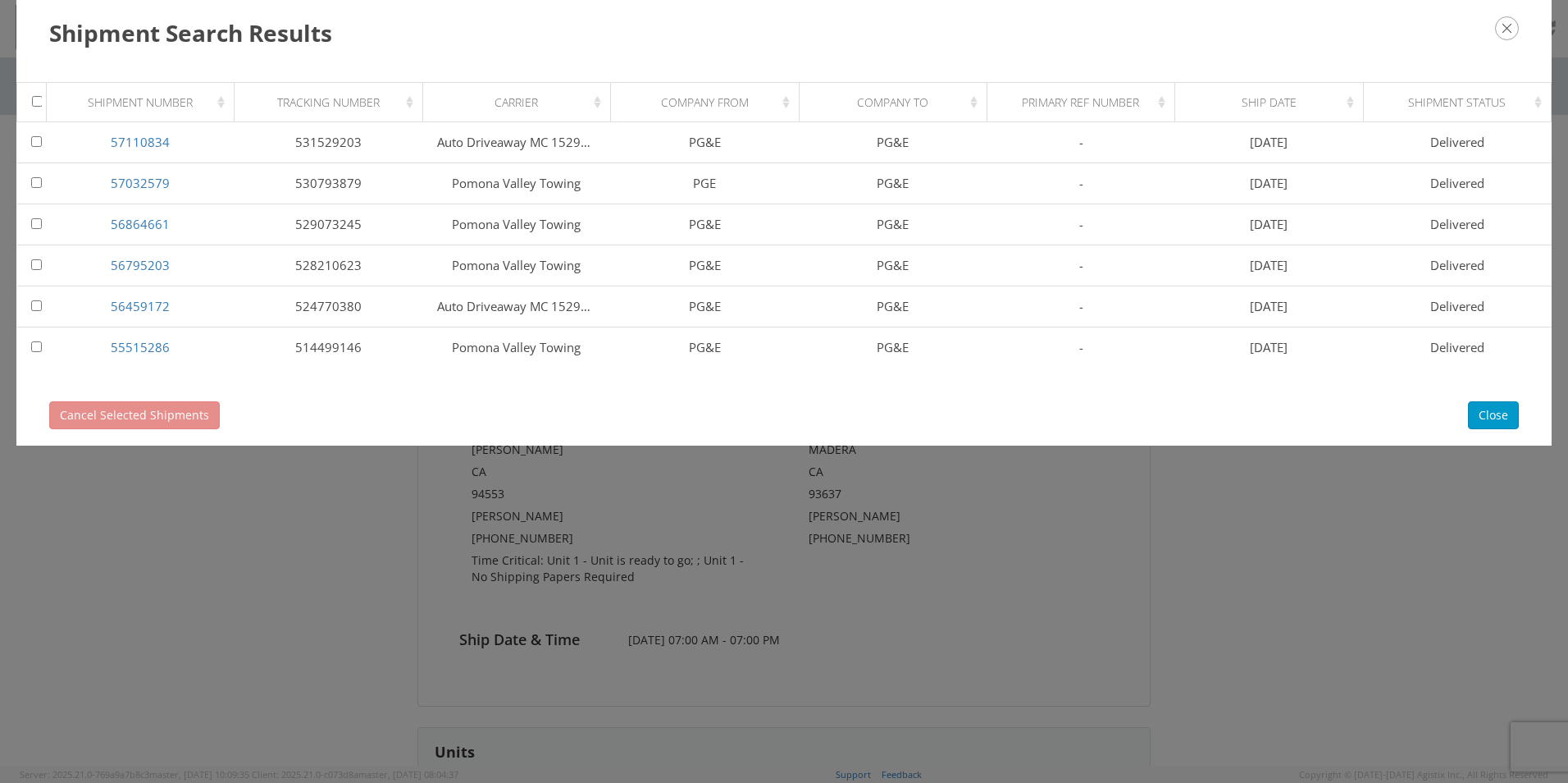
click at [1499, 33] on icon "button" at bounding box center [1506, 28] width 23 height 23
